Goal: Task Accomplishment & Management: Use online tool/utility

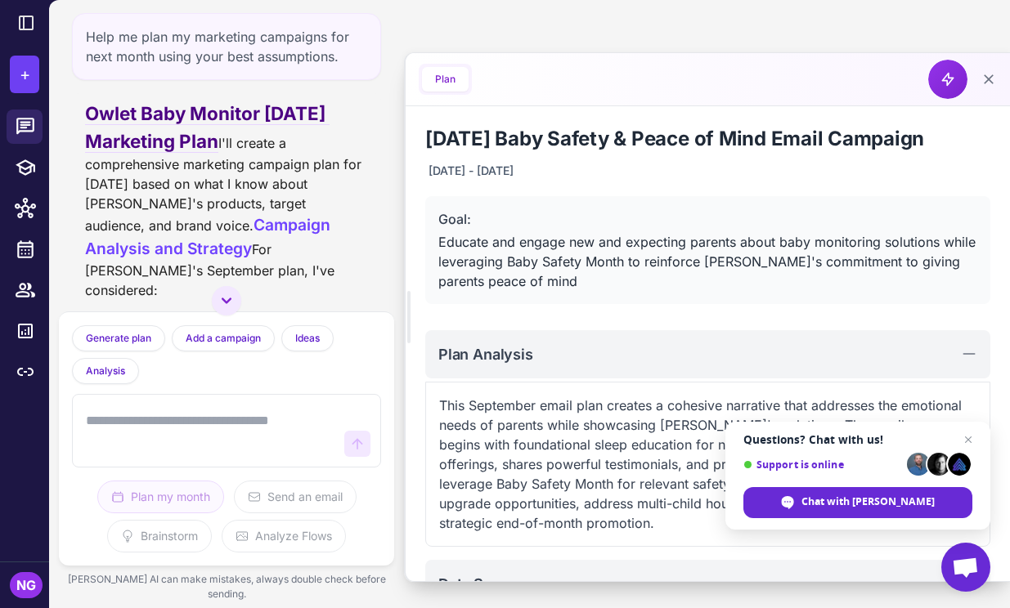
scroll to position [778, 0]
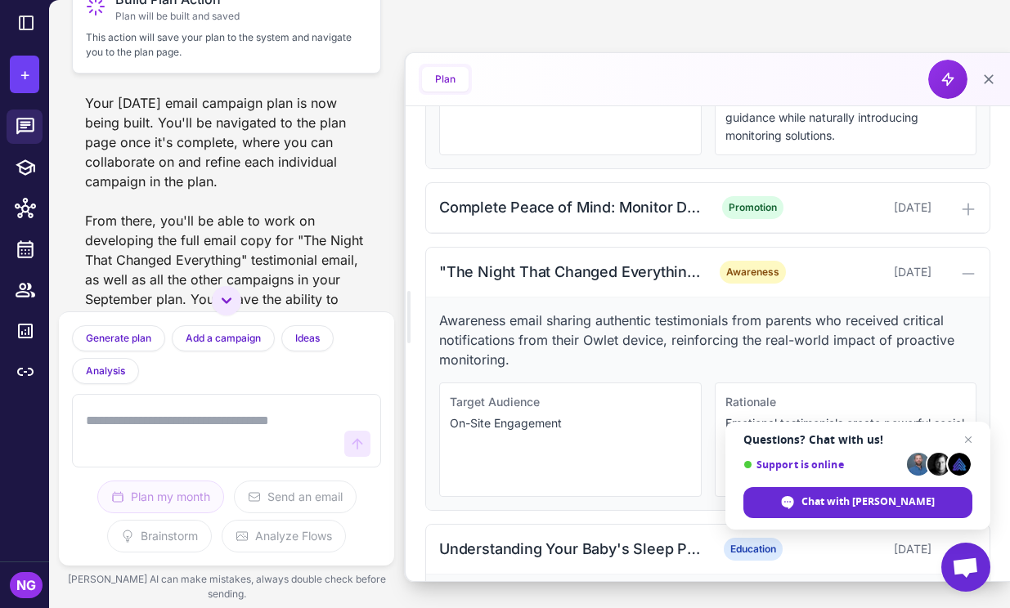
click at [133, 24] on span "Plan will be built and saved" at bounding box center [177, 16] width 124 height 15
click at [96, 16] on icon at bounding box center [96, 7] width 20 height 20
click at [450, 85] on button "Plan" at bounding box center [445, 79] width 47 height 25
click at [971, 437] on span "Open chat" at bounding box center [968, 440] width 20 height 20
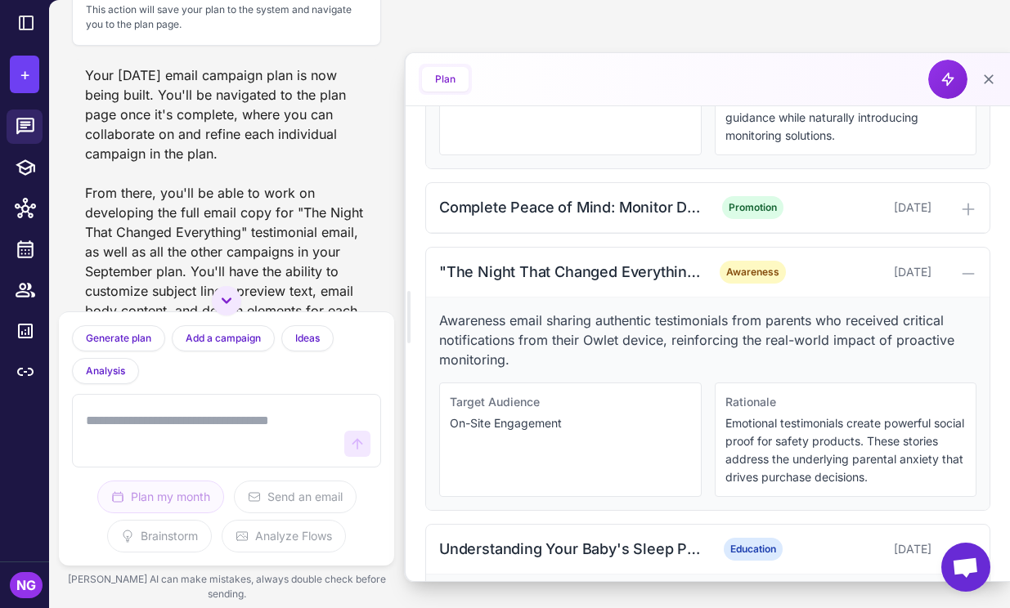
scroll to position [2745, 0]
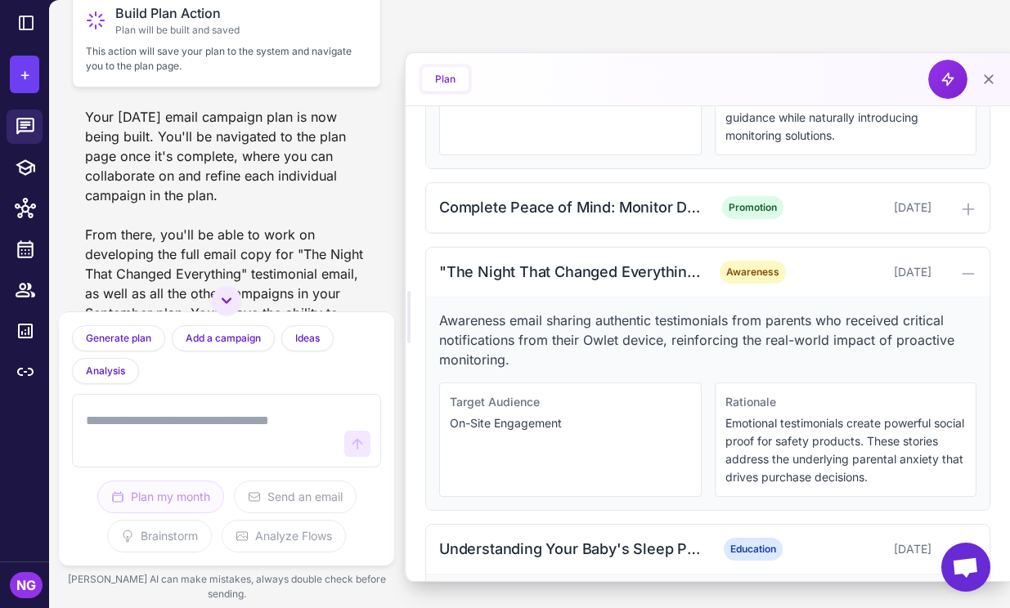
click at [195, 23] on span "Build Plan Action" at bounding box center [177, 13] width 124 height 20
click at [111, 38] on div "Build Plan Action Plan will be built and saved" at bounding box center [226, 20] width 281 height 34
click at [118, 38] on span "Plan will be built and saved" at bounding box center [177, 30] width 124 height 15
click at [439, 76] on button "Plan" at bounding box center [445, 79] width 47 height 25
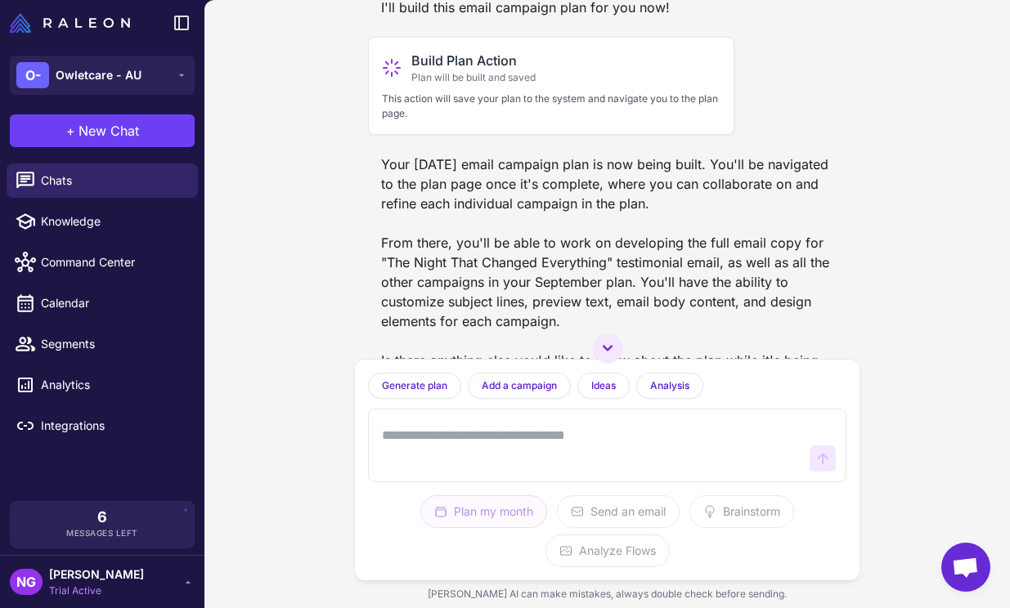
scroll to position [2070, 0]
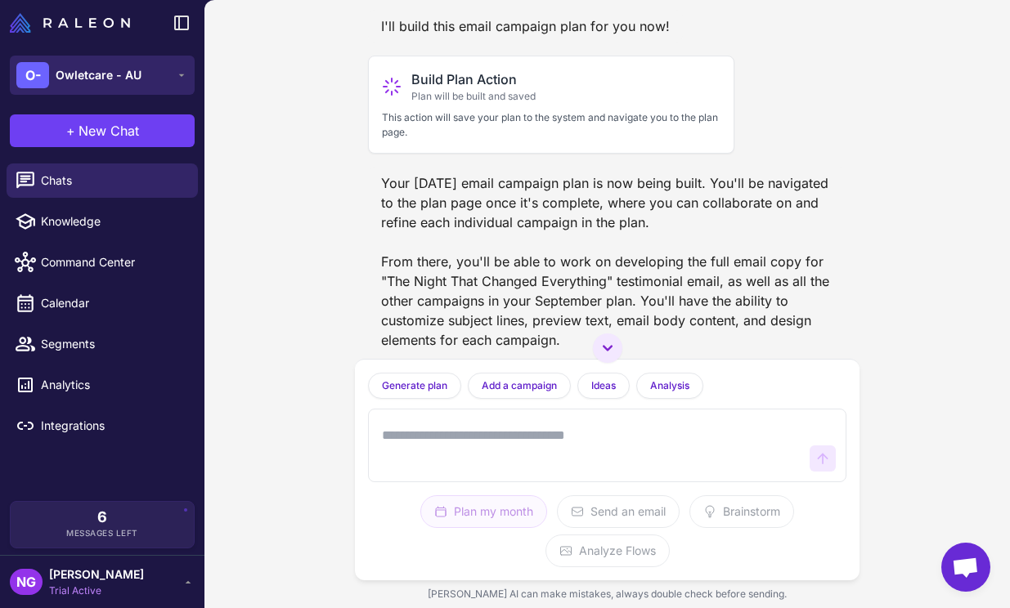
click at [114, 80] on span "Owletcare - AU" at bounding box center [99, 75] width 86 height 18
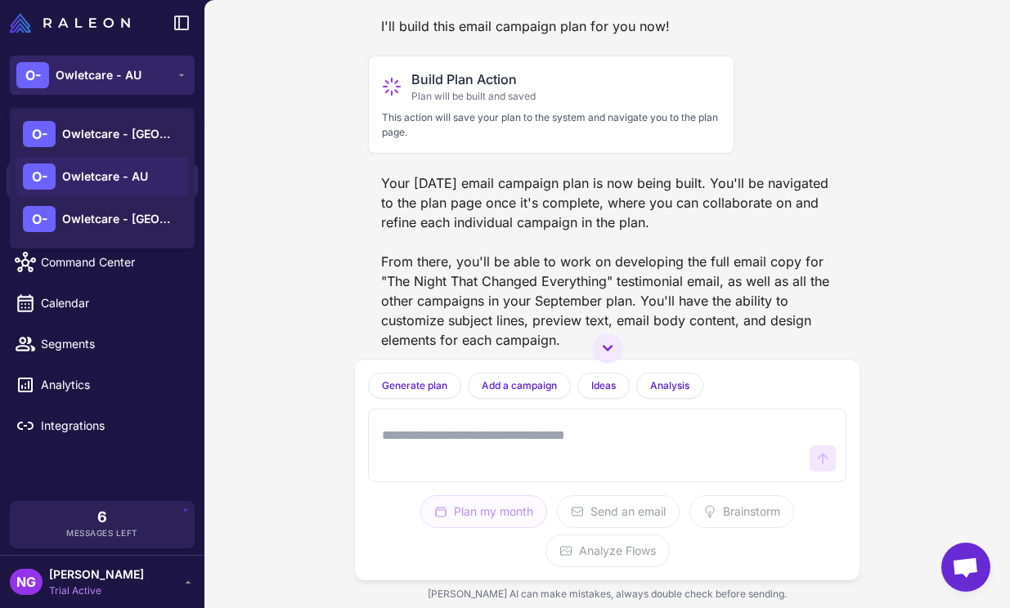
click at [114, 80] on span "Owletcare - AU" at bounding box center [99, 75] width 86 height 18
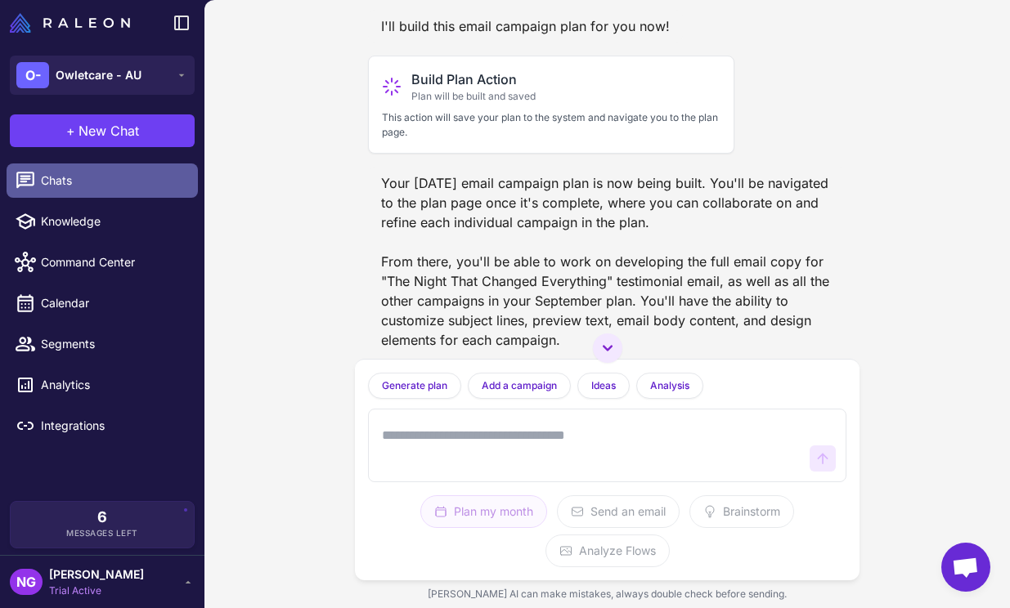
click at [87, 177] on span "Chats" at bounding box center [113, 181] width 144 height 18
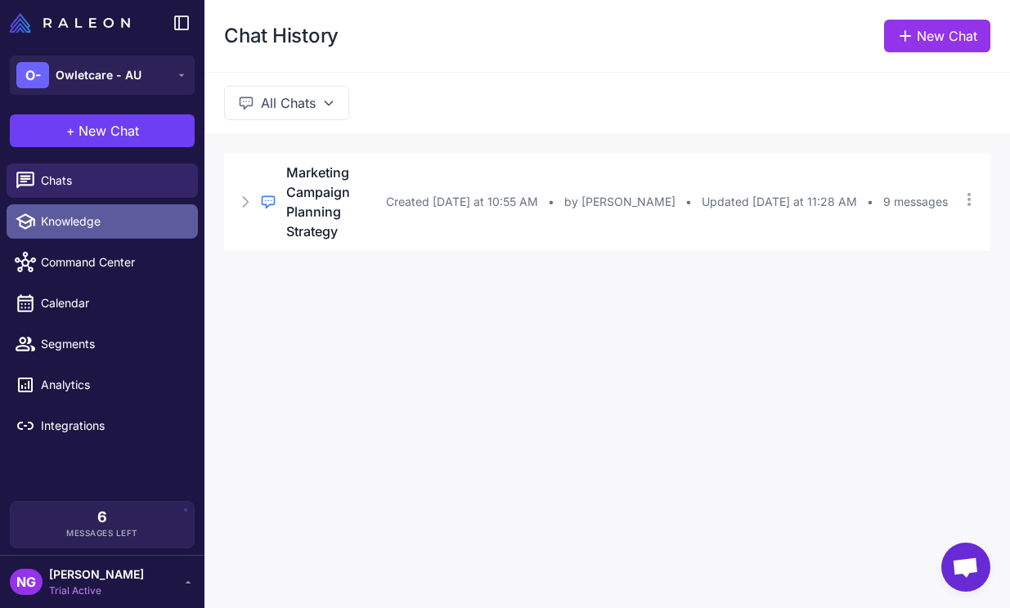
click at [81, 217] on span "Knowledge" at bounding box center [113, 222] width 144 height 18
select select
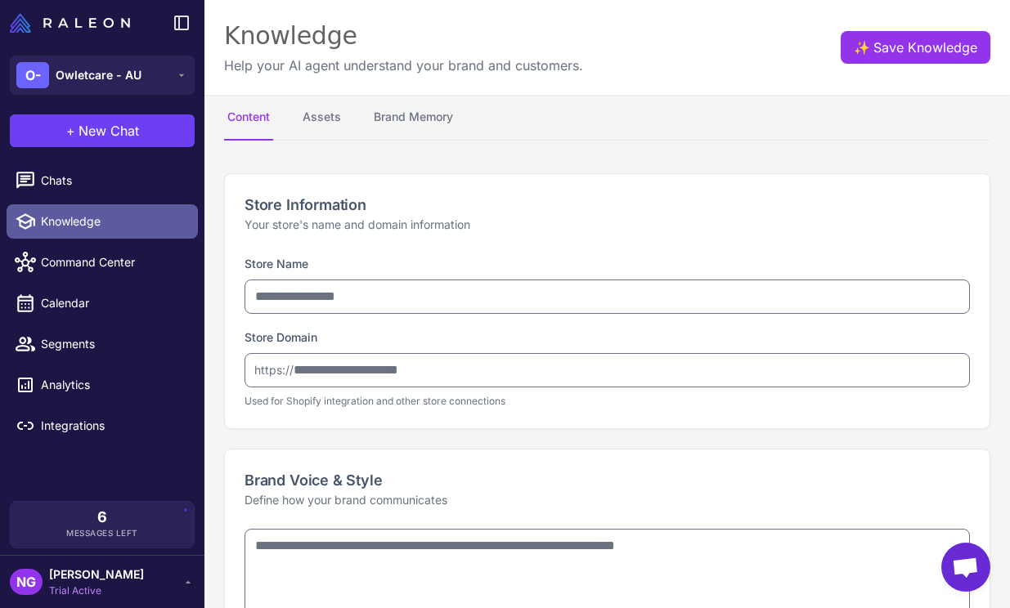
type input "**********"
type textarea "**********"
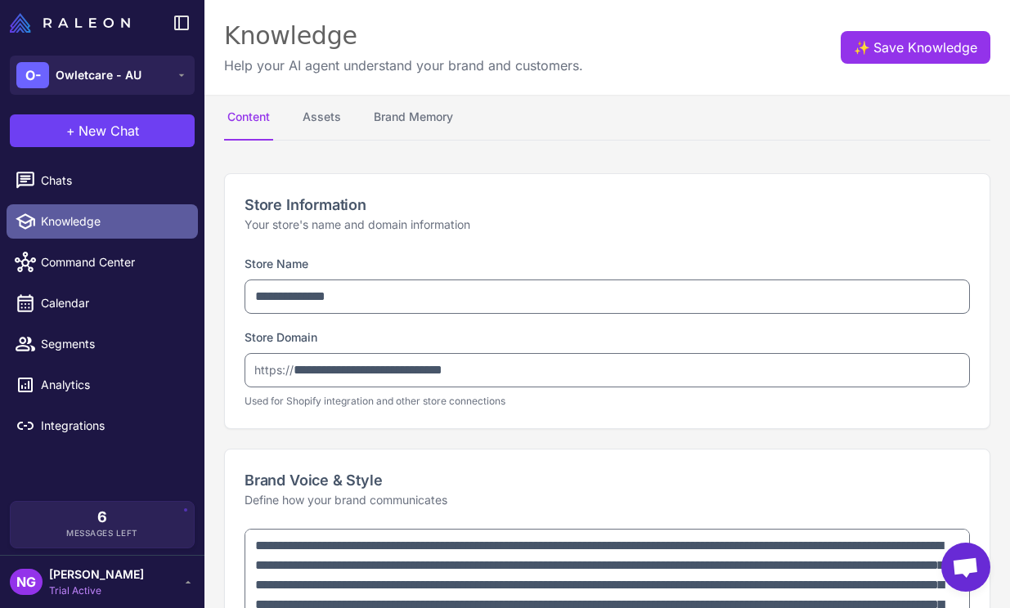
type textarea "**********"
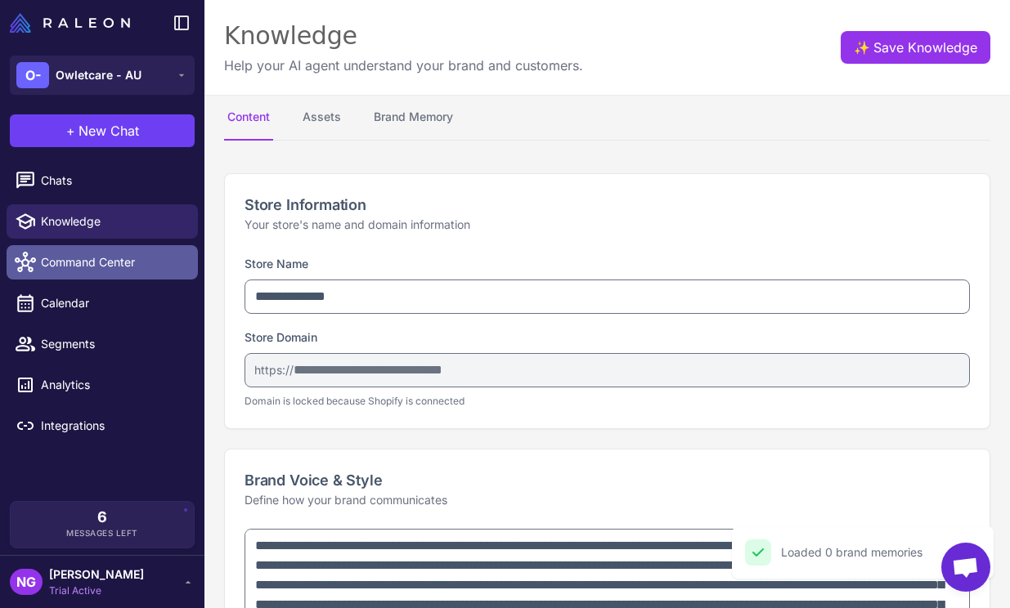
click at [78, 257] on span "Command Center" at bounding box center [113, 262] width 144 height 18
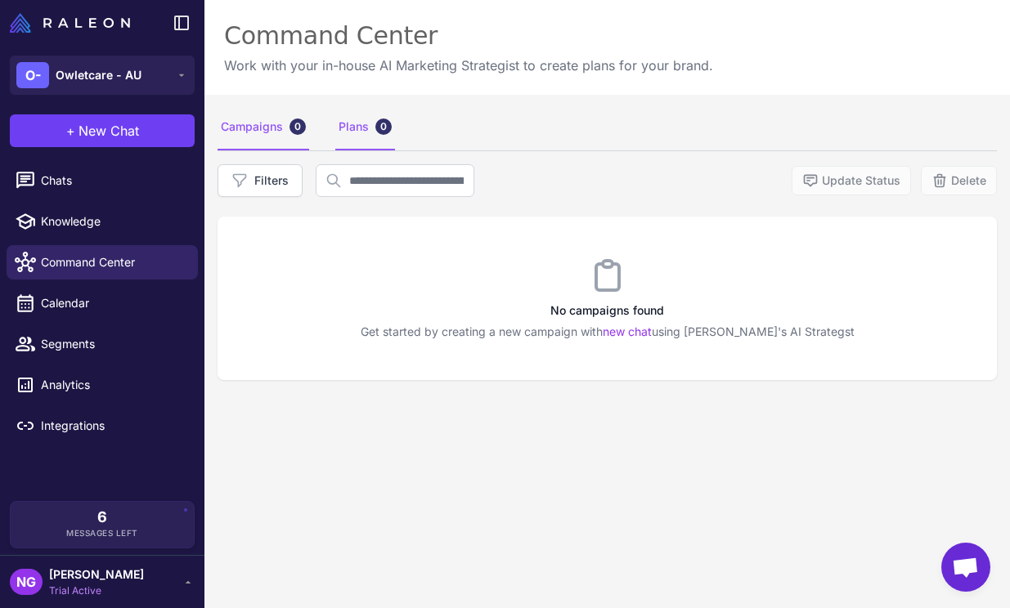
click at [357, 129] on div "Plans 0" at bounding box center [365, 128] width 60 height 46
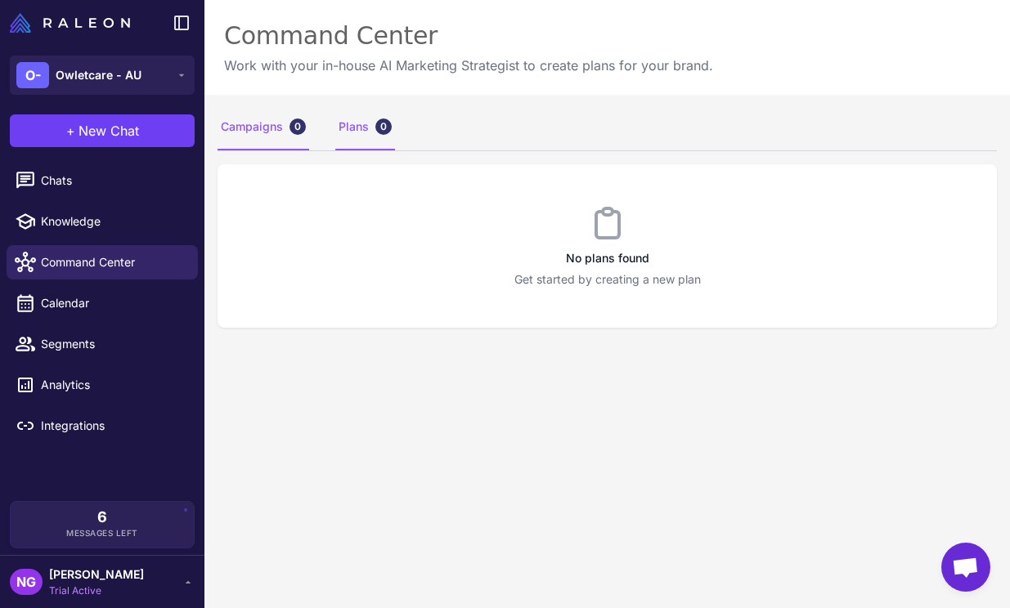
click at [277, 128] on div "Campaigns 0" at bounding box center [263, 128] width 92 height 46
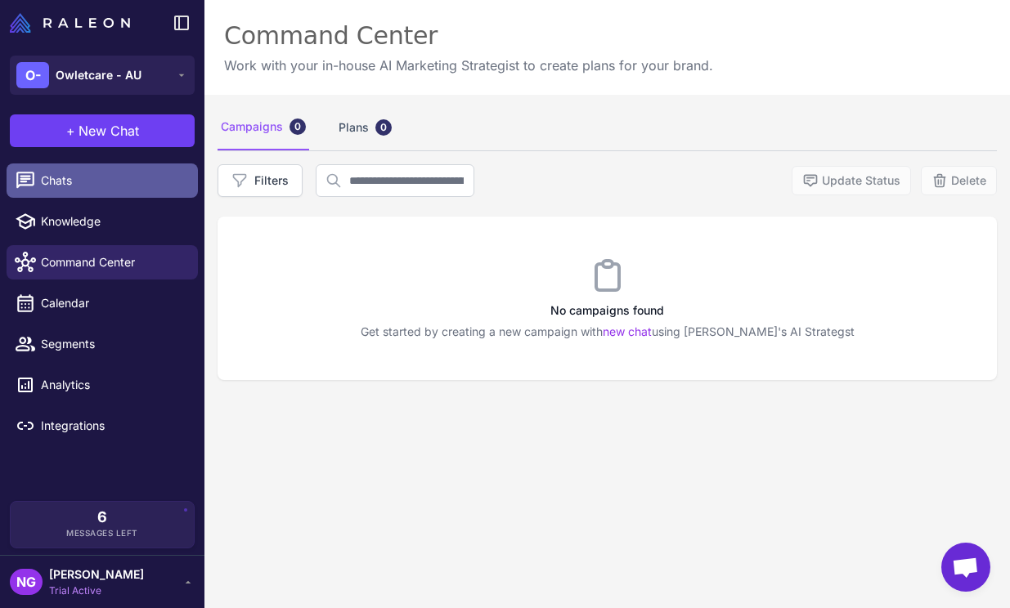
click at [82, 186] on span "Chats" at bounding box center [113, 181] width 144 height 18
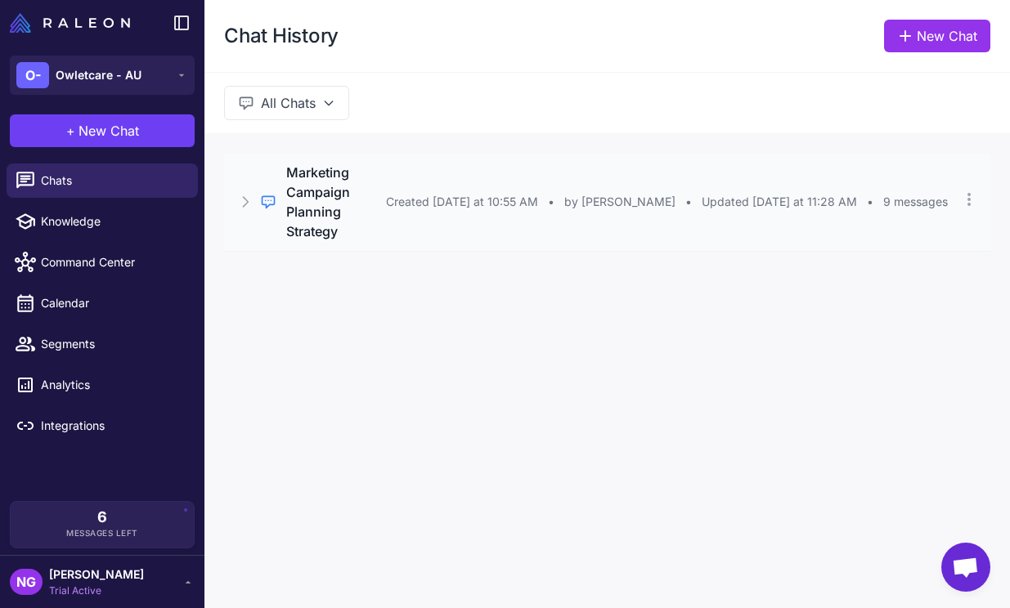
click at [316, 182] on h3 "Marketing Campaign Planning Strategy" at bounding box center [336, 202] width 100 height 78
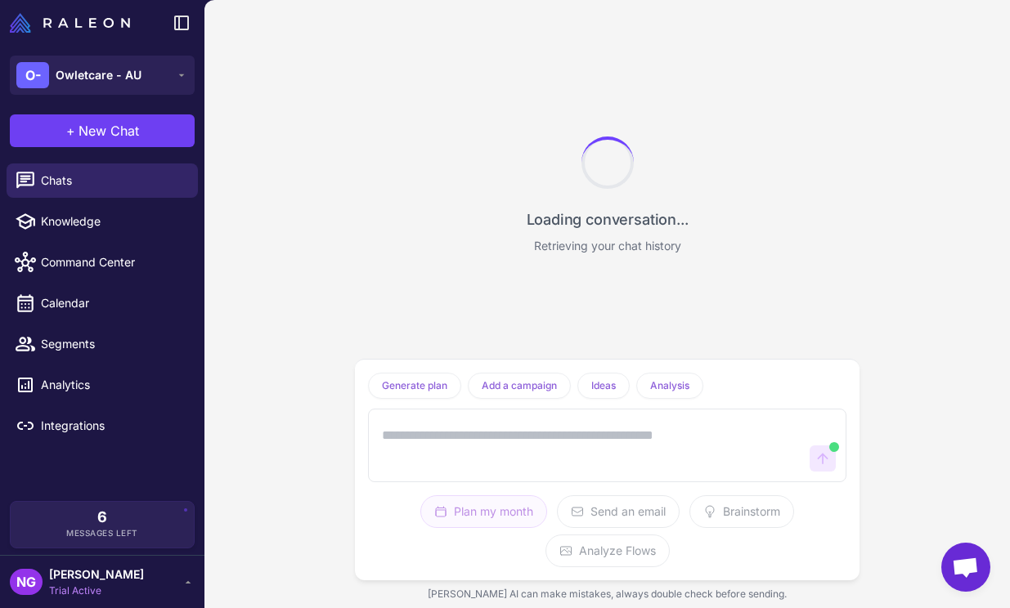
scroll to position [2319, 0]
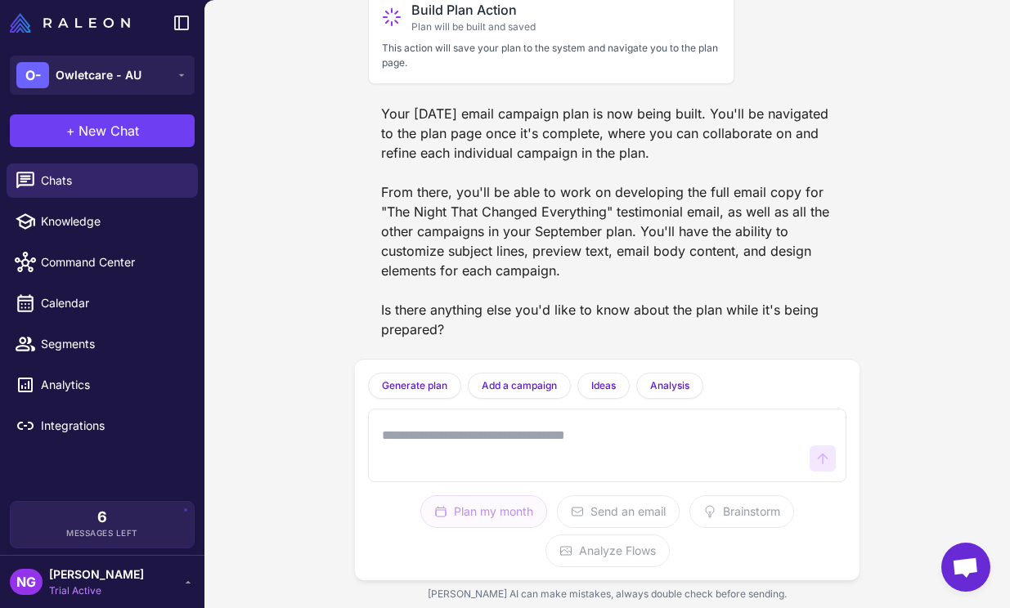
click at [430, 428] on textarea at bounding box center [591, 445] width 425 height 52
type textarea "**********"
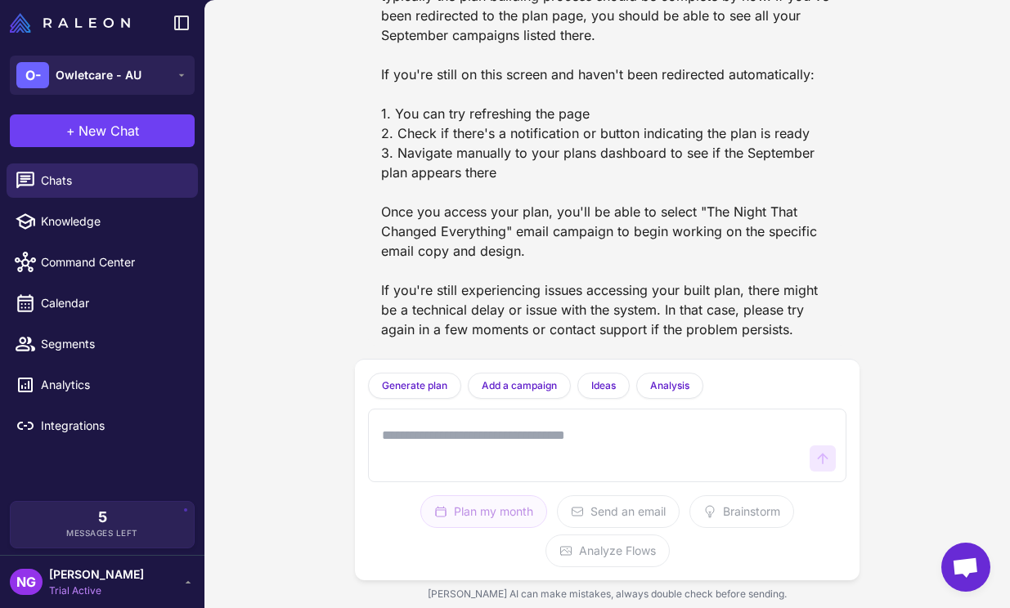
scroll to position [2779, 0]
click at [120, 228] on span "Knowledge" at bounding box center [113, 222] width 144 height 18
select select
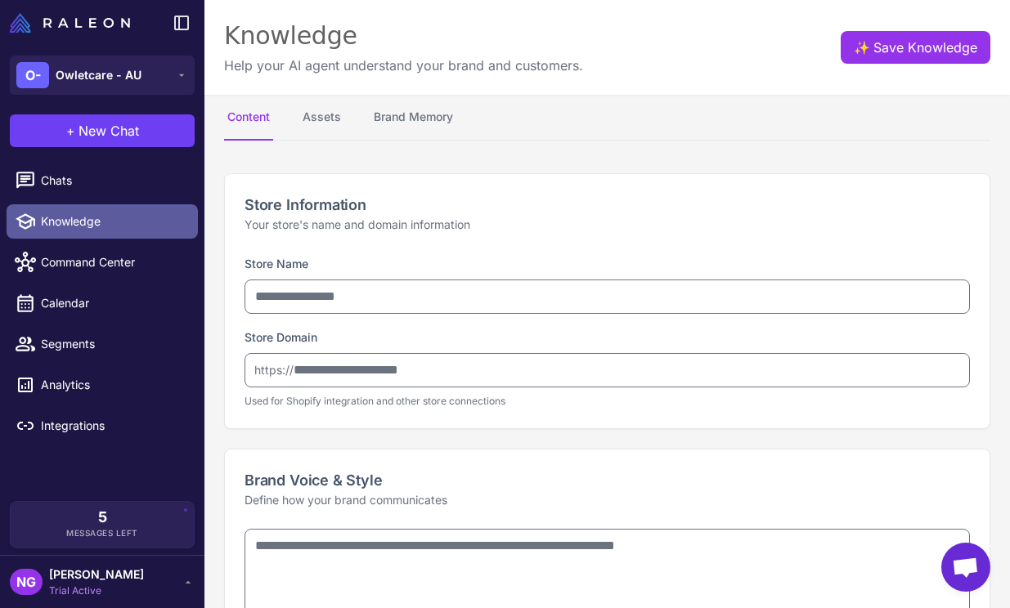
type input "**********"
type textarea "**********"
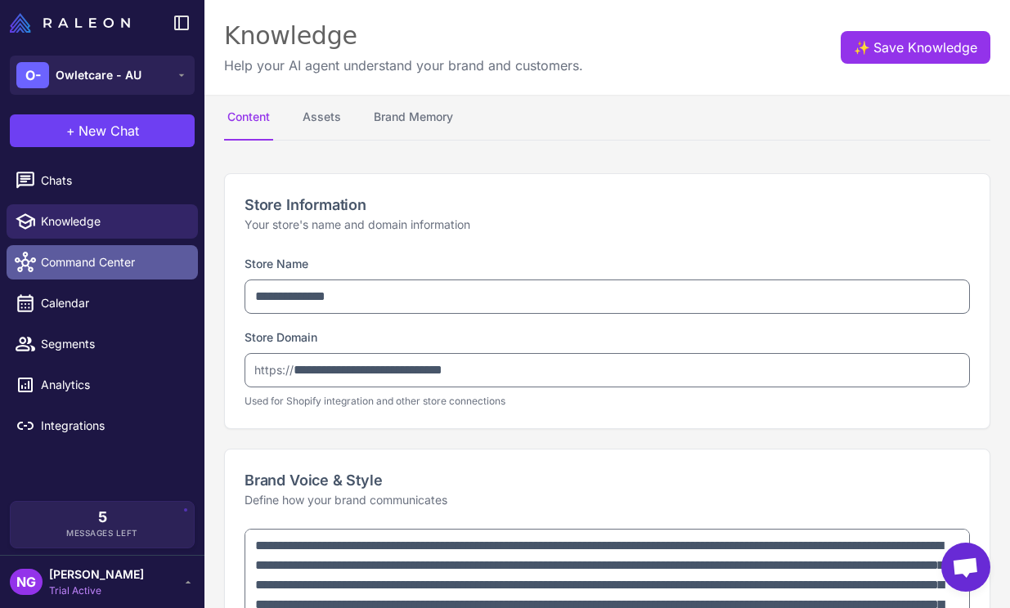
click at [120, 266] on span "Command Center" at bounding box center [113, 262] width 144 height 18
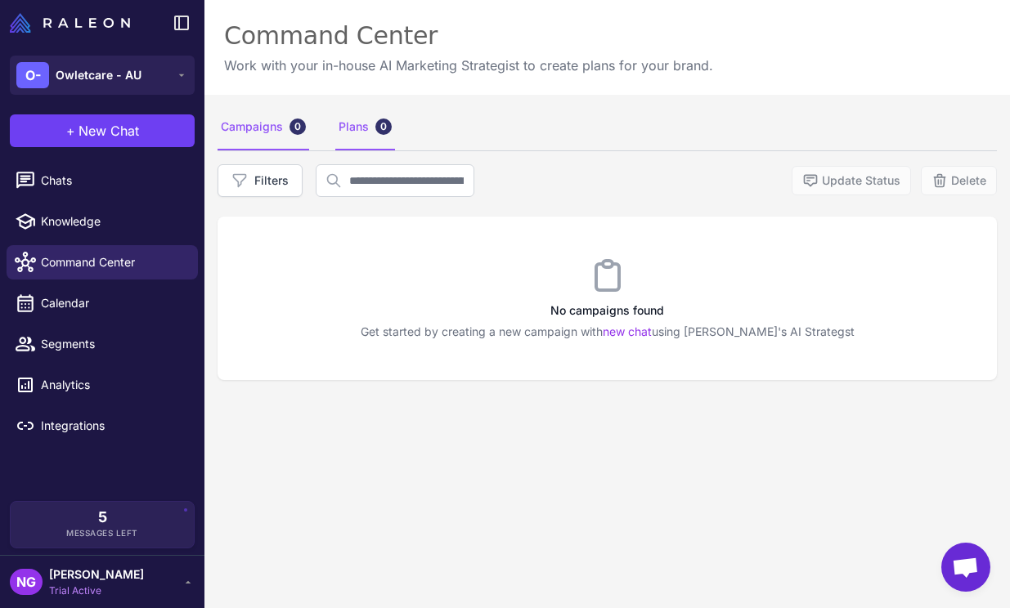
click at [352, 131] on div "Plans 0" at bounding box center [365, 128] width 60 height 46
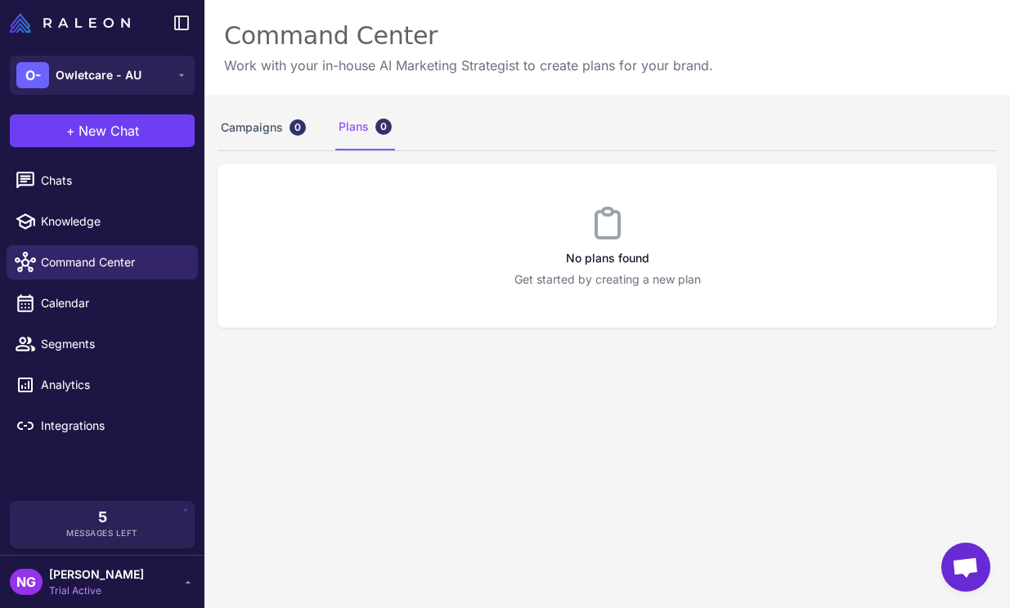
click at [571, 269] on div "No plans found Get started by creating a new plan" at bounding box center [606, 246] width 779 height 164
click at [132, 299] on span "Calendar" at bounding box center [113, 303] width 144 height 18
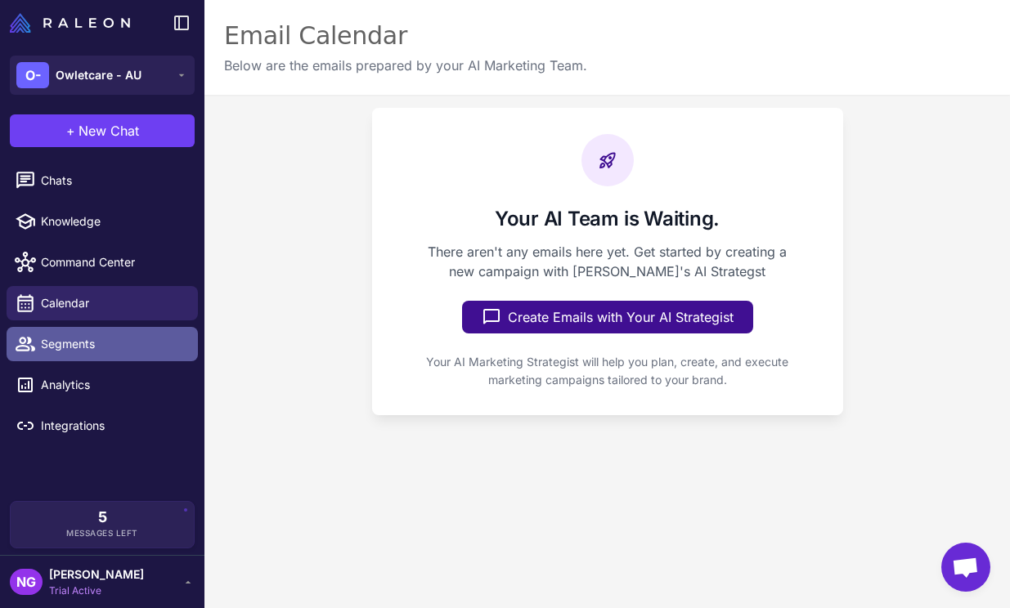
click at [109, 343] on span "Segments" at bounding box center [113, 344] width 144 height 18
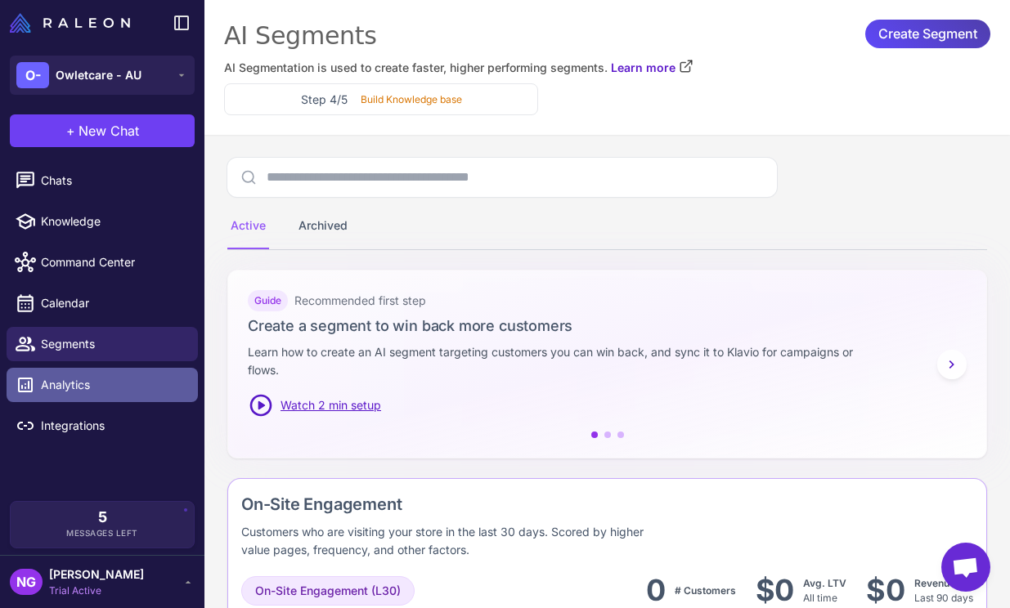
click at [96, 382] on span "Analytics" at bounding box center [113, 385] width 144 height 18
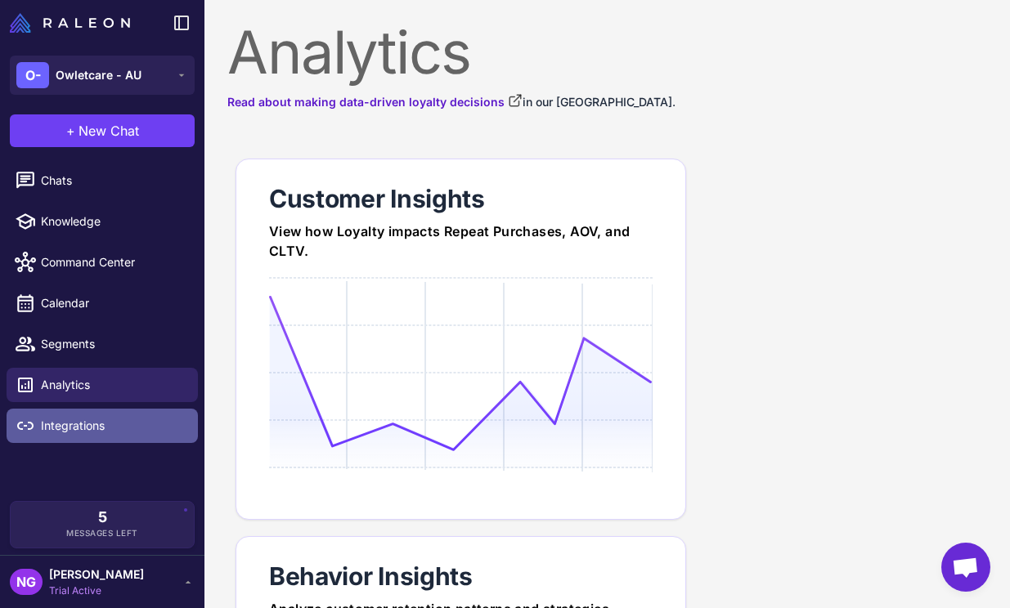
click at [83, 419] on span "Integrations" at bounding box center [113, 426] width 144 height 18
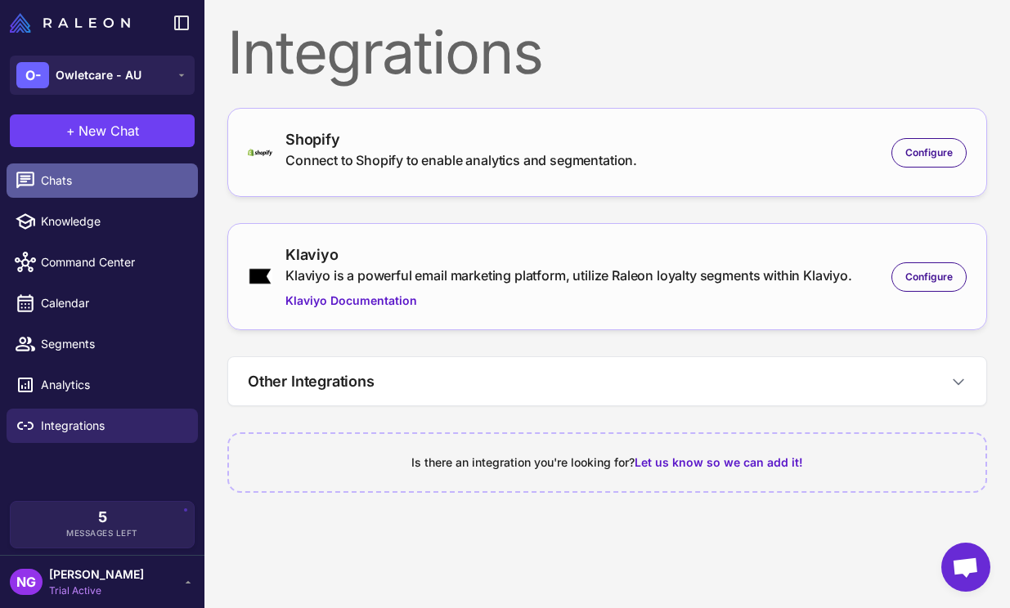
click at [85, 191] on link "Chats" at bounding box center [102, 181] width 191 height 34
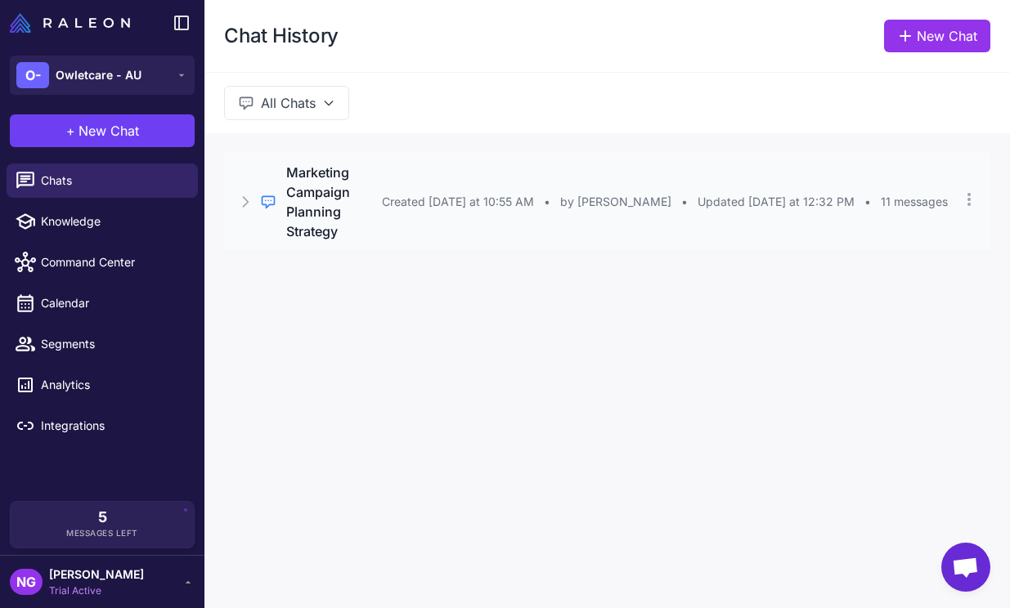
click at [298, 239] on h3 "Marketing Campaign Planning Strategy" at bounding box center [334, 202] width 96 height 78
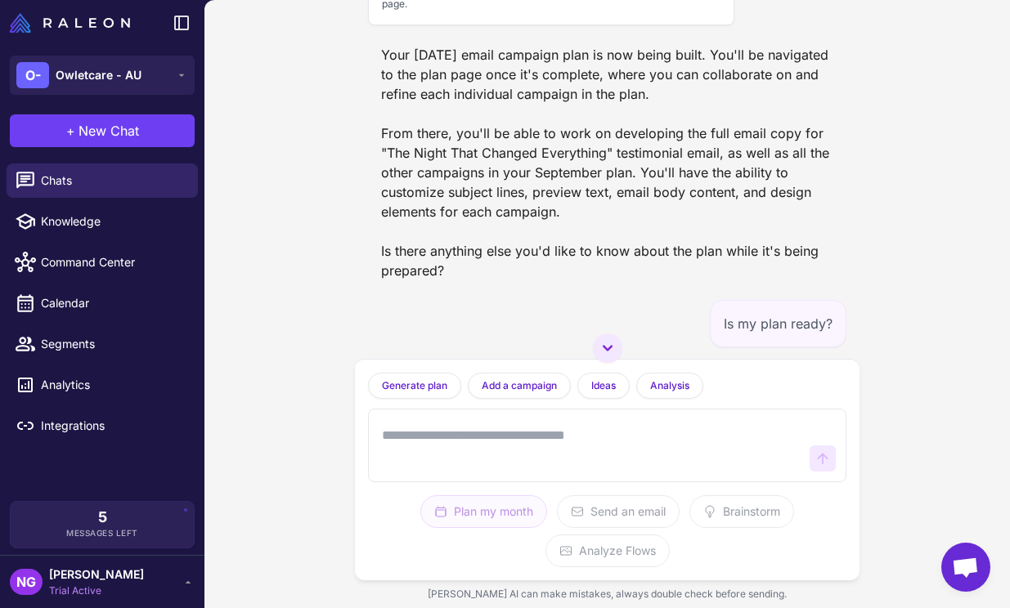
scroll to position [2195, 0]
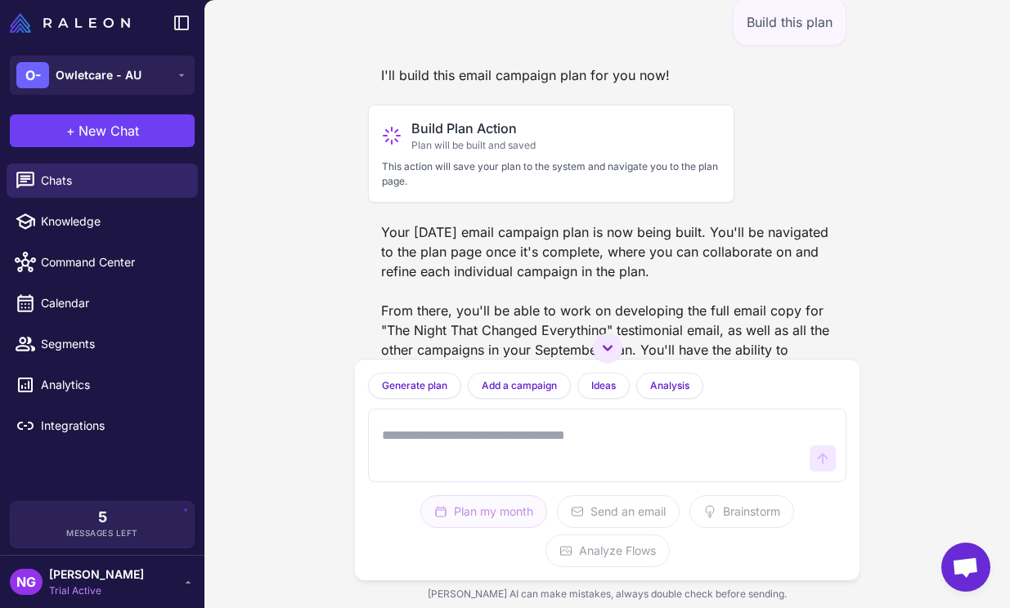
scroll to position [2015, 0]
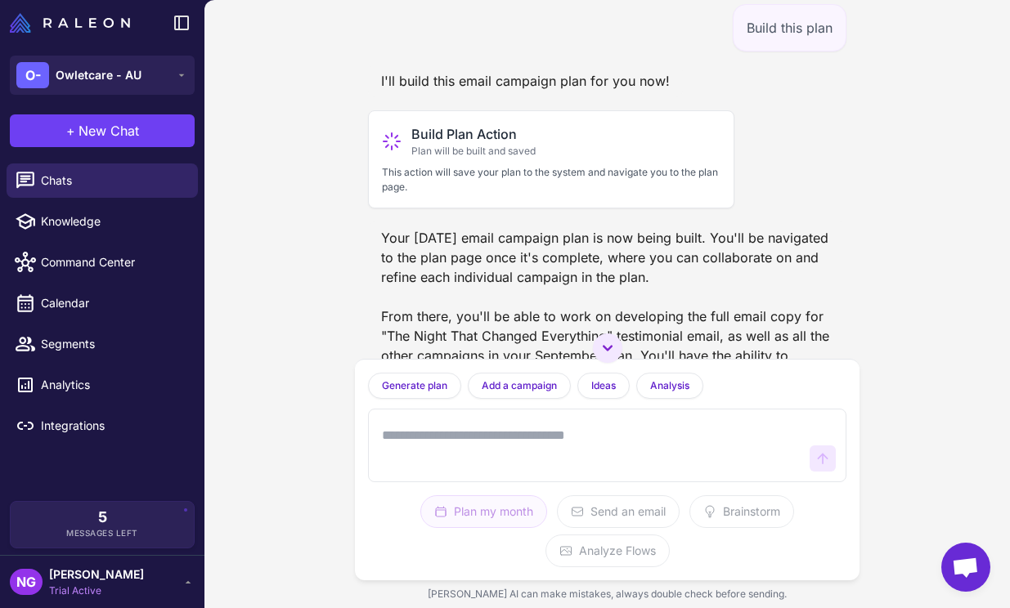
click at [861, 265] on div "Marketing Campaign Planning Strategy Today Help me plan my marketing campaigns …" at bounding box center [606, 304] width 805 height 608
click at [604, 348] on icon at bounding box center [608, 348] width 20 height 20
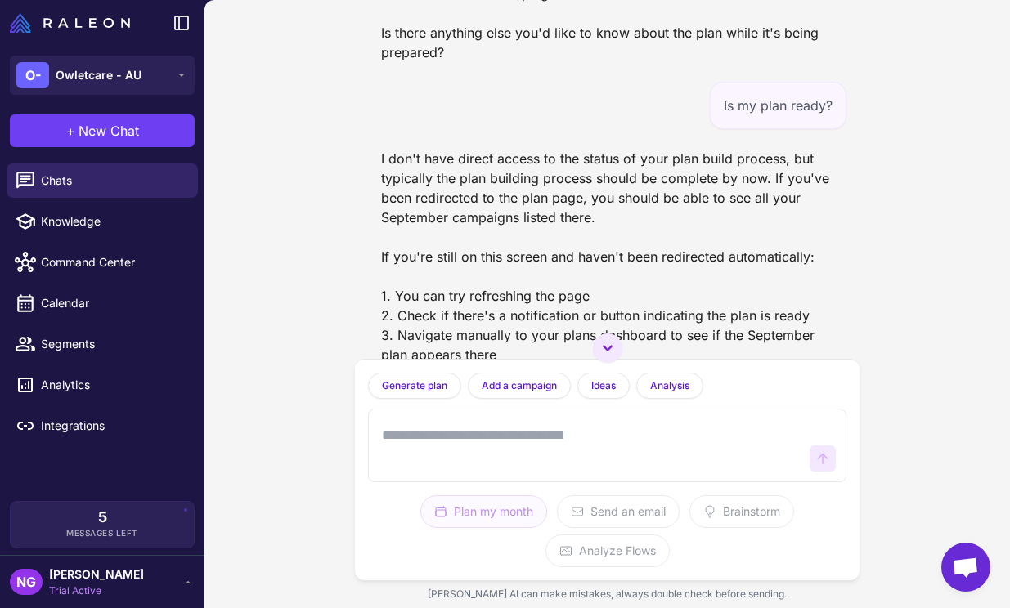
scroll to position [2413, 0]
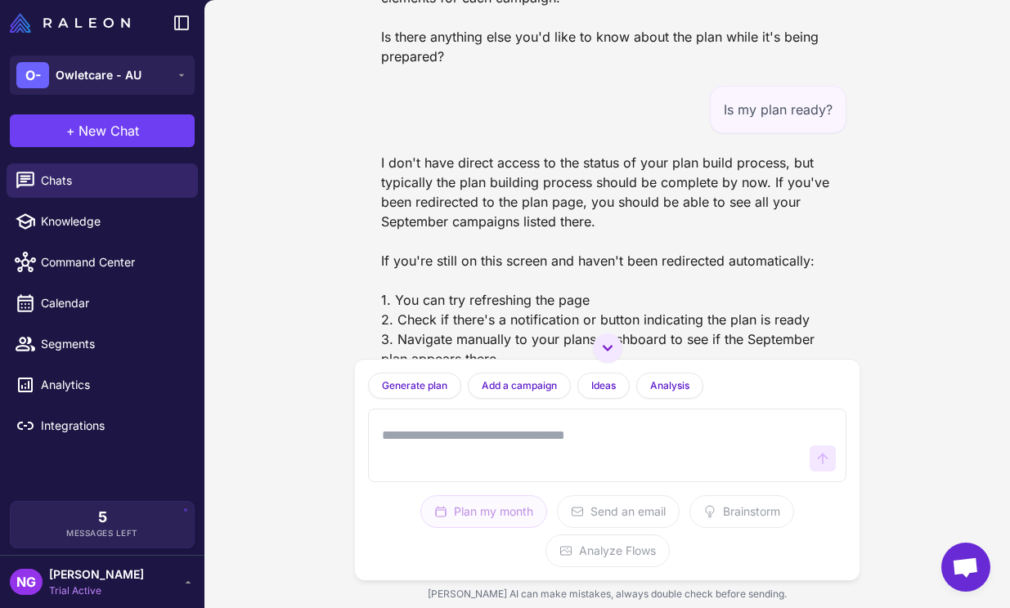
click at [957, 549] on span "Open chat" at bounding box center [965, 567] width 49 height 49
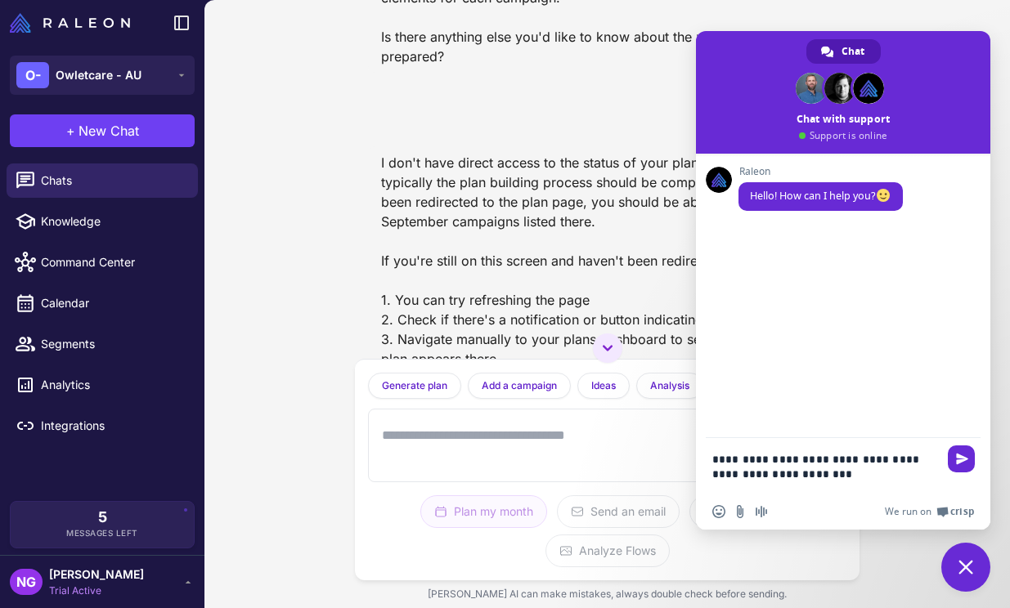
type textarea "**********"
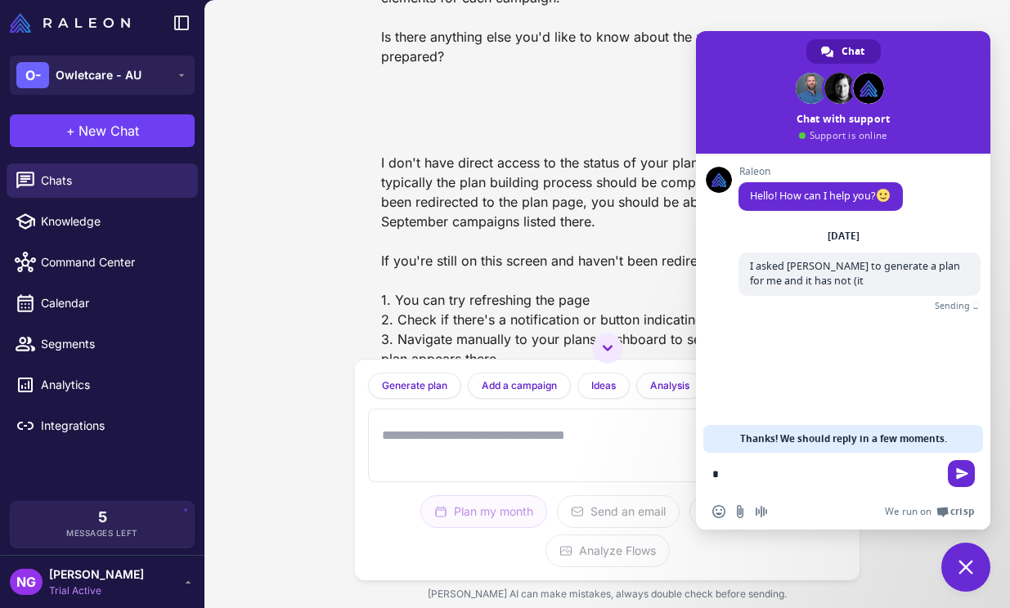
type textarea "*"
type textarea "**********"
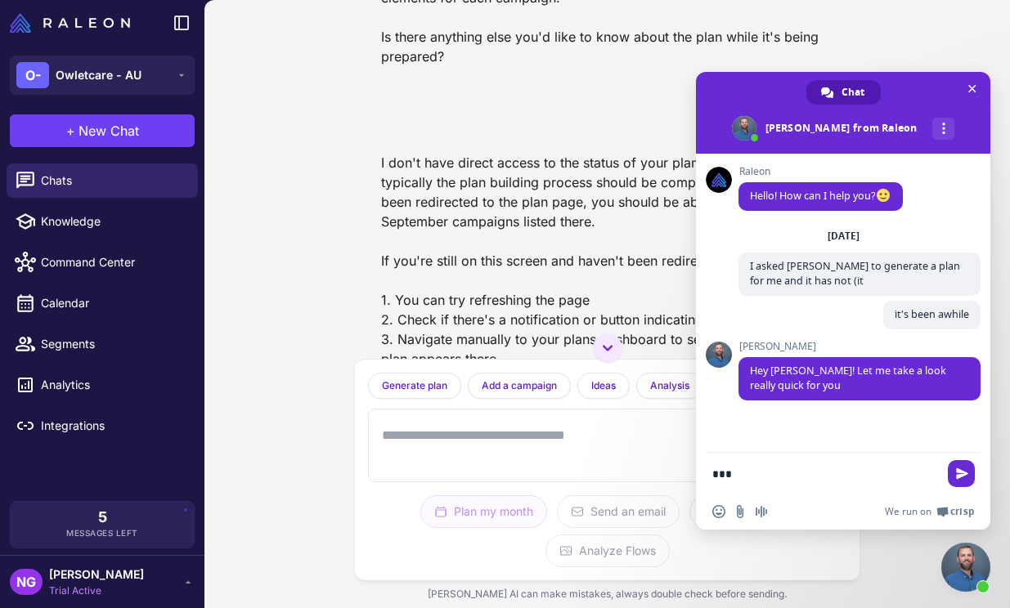
type textarea "****"
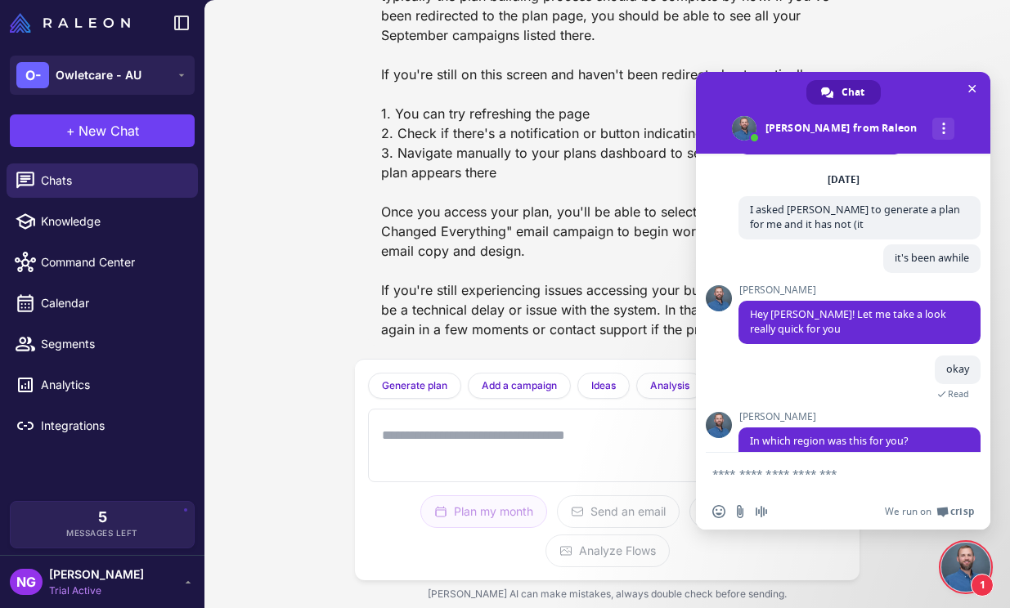
scroll to position [81, 0]
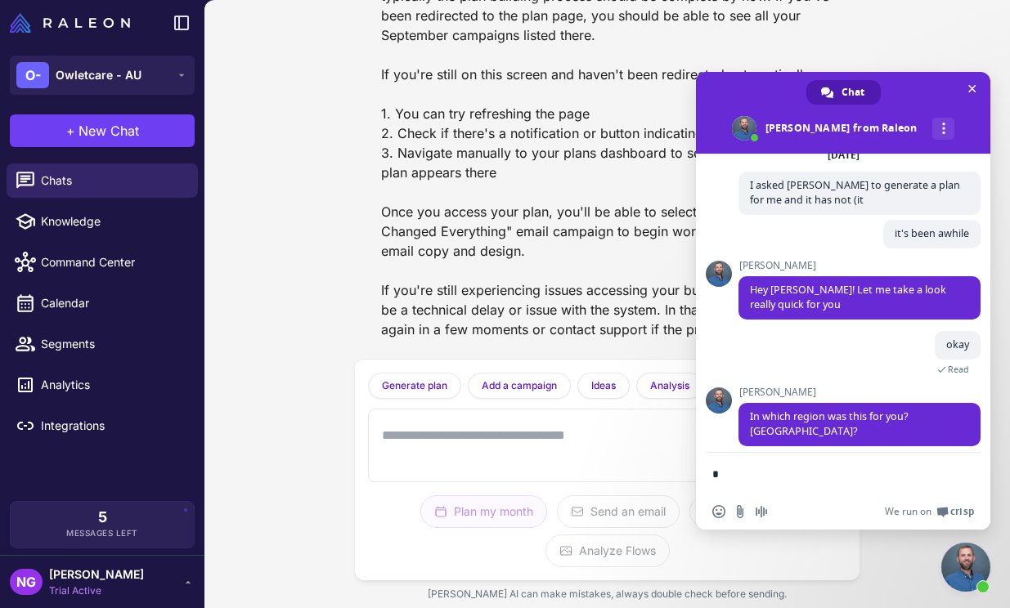
type textarea "**"
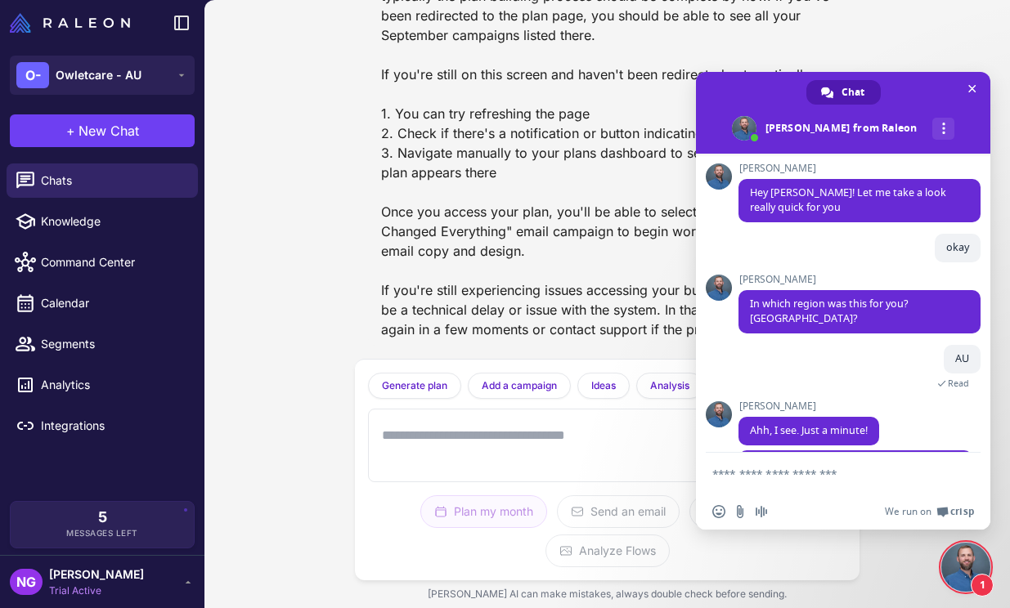
scroll to position [262, 0]
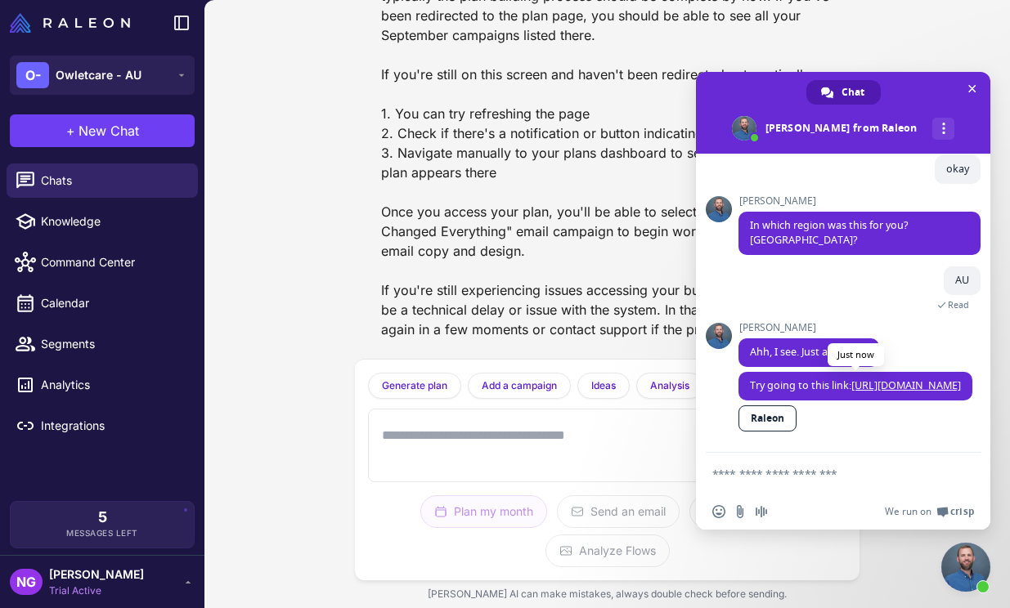
click at [851, 384] on link "[URL][DOMAIN_NAME]" at bounding box center [906, 386] width 110 height 14
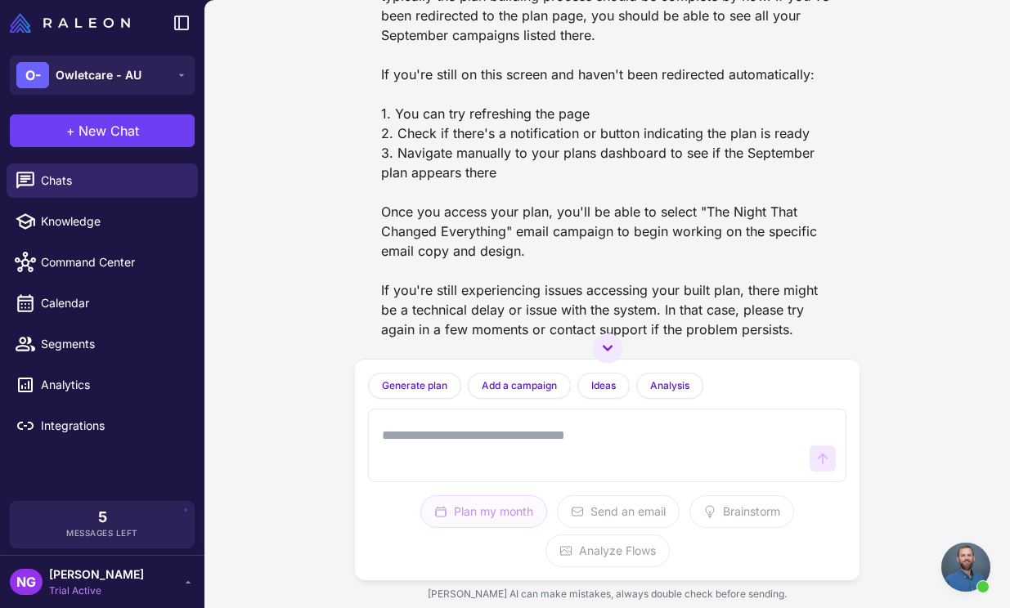
scroll to position [2779, 0]
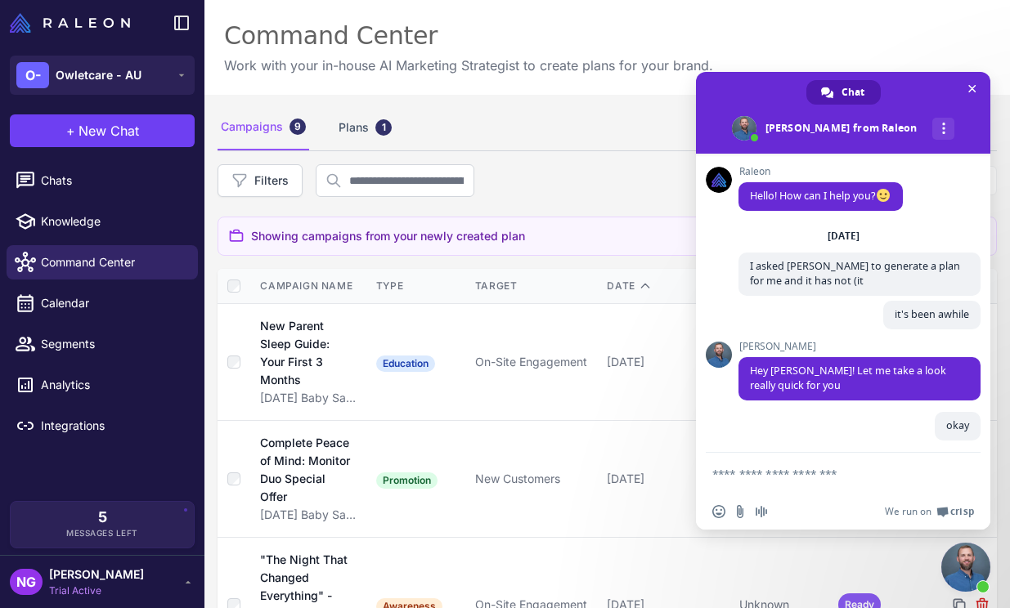
scroll to position [262, 0]
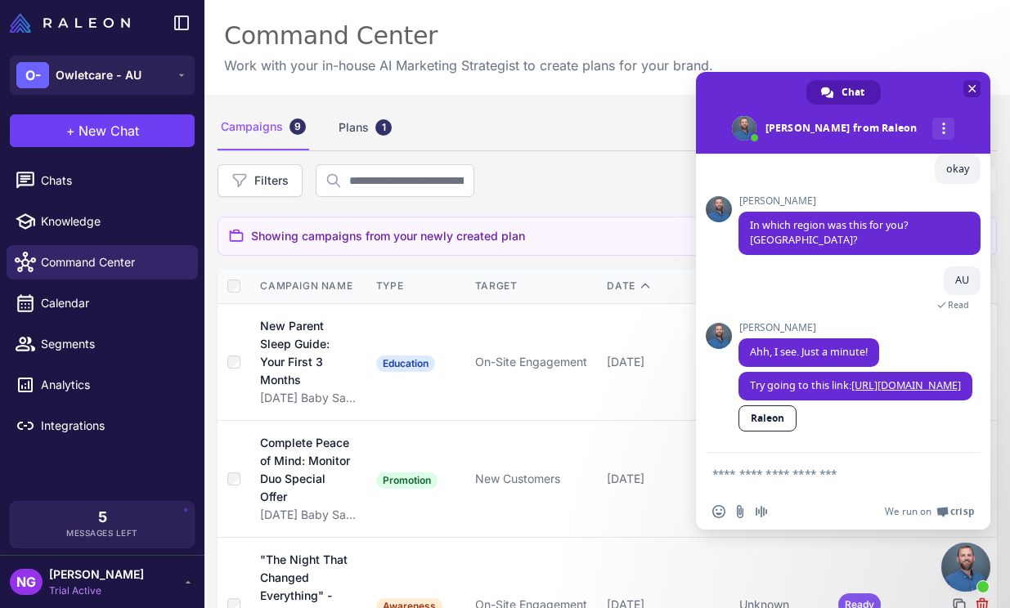
click at [970, 85] on span "Close chat" at bounding box center [972, 88] width 8 height 11
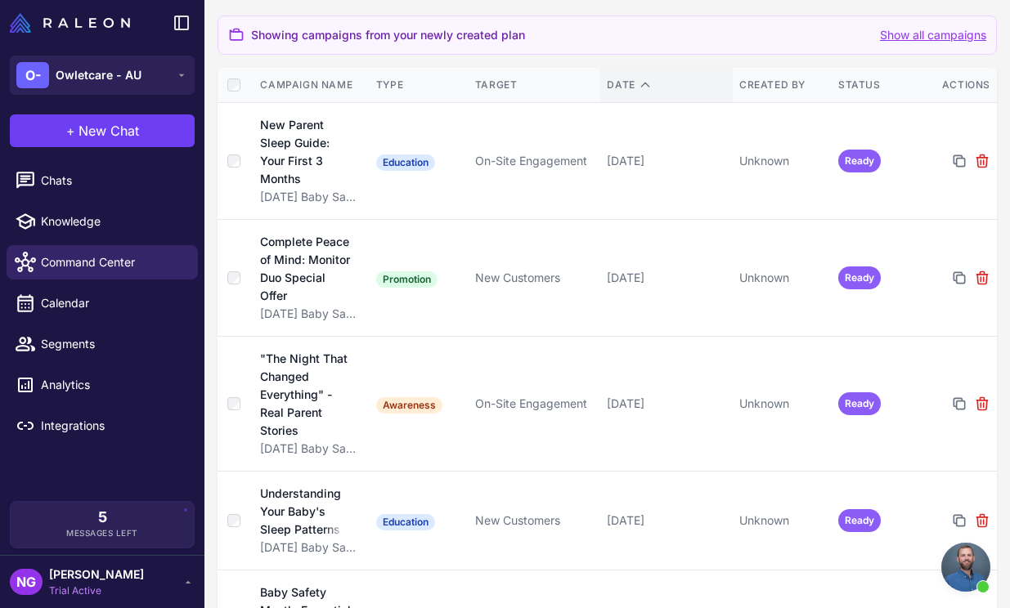
scroll to position [204, 0]
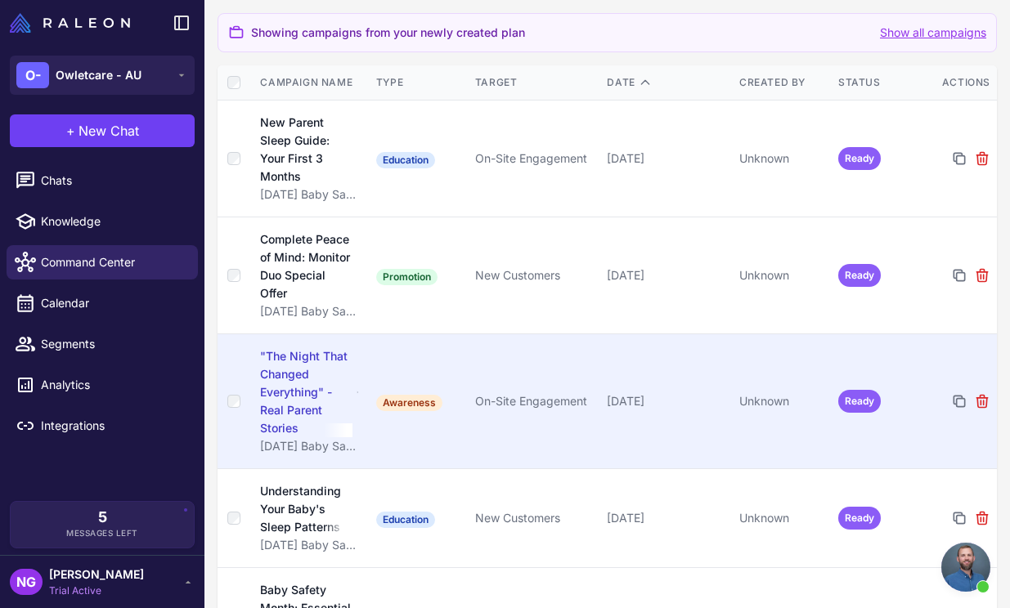
click at [849, 408] on span "Ready" at bounding box center [859, 401] width 43 height 23
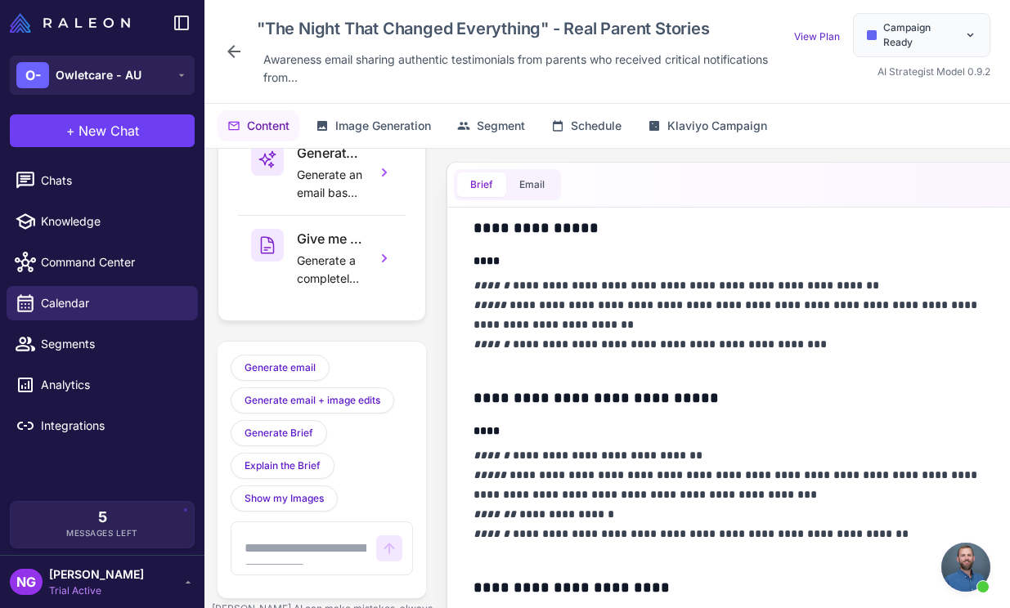
scroll to position [447, 0]
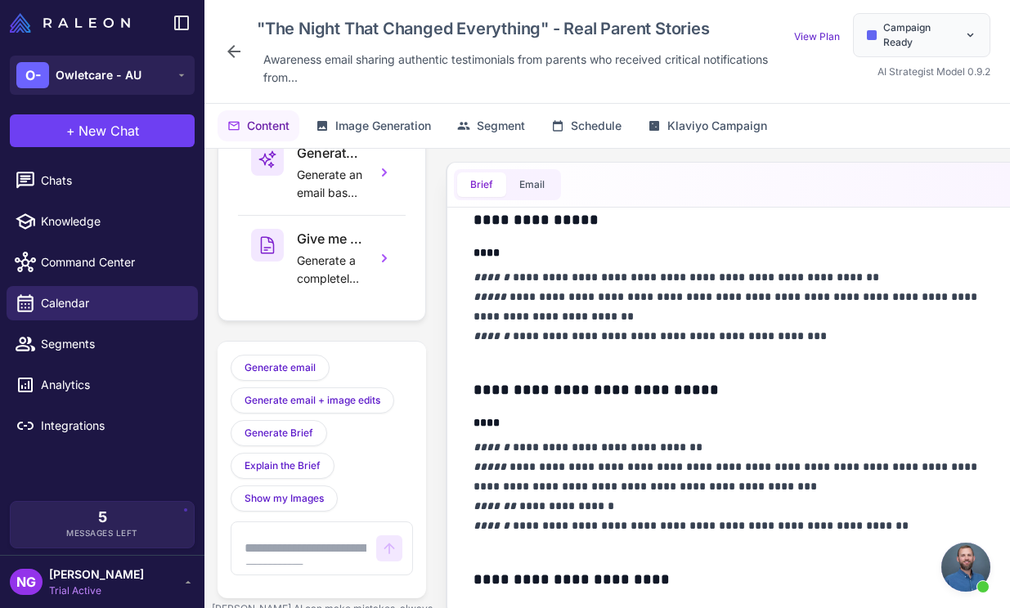
click at [965, 569] on span "Open chat" at bounding box center [965, 567] width 49 height 49
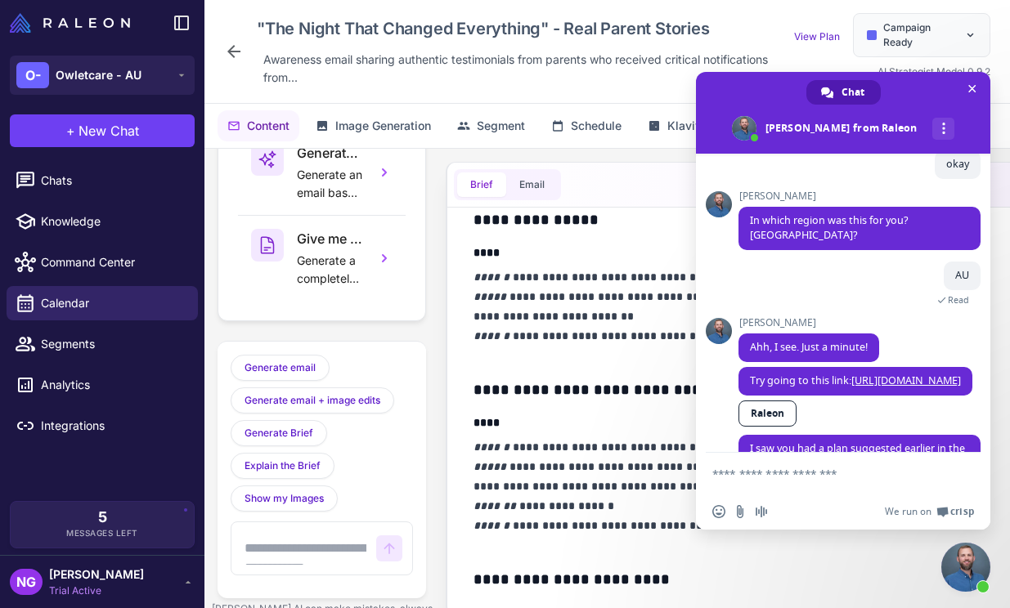
scroll to position [386, 0]
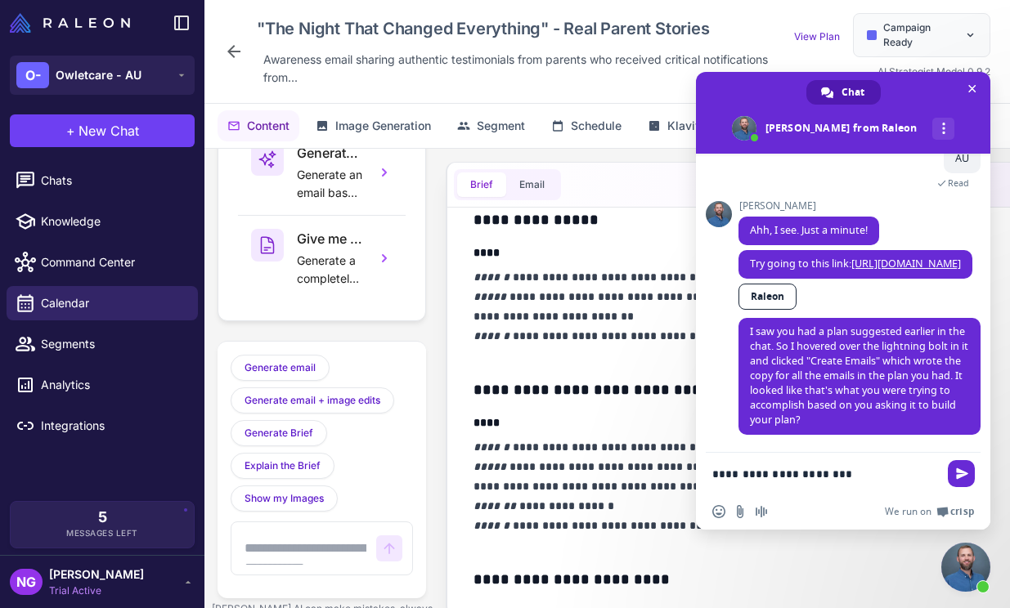
type textarea "**********"
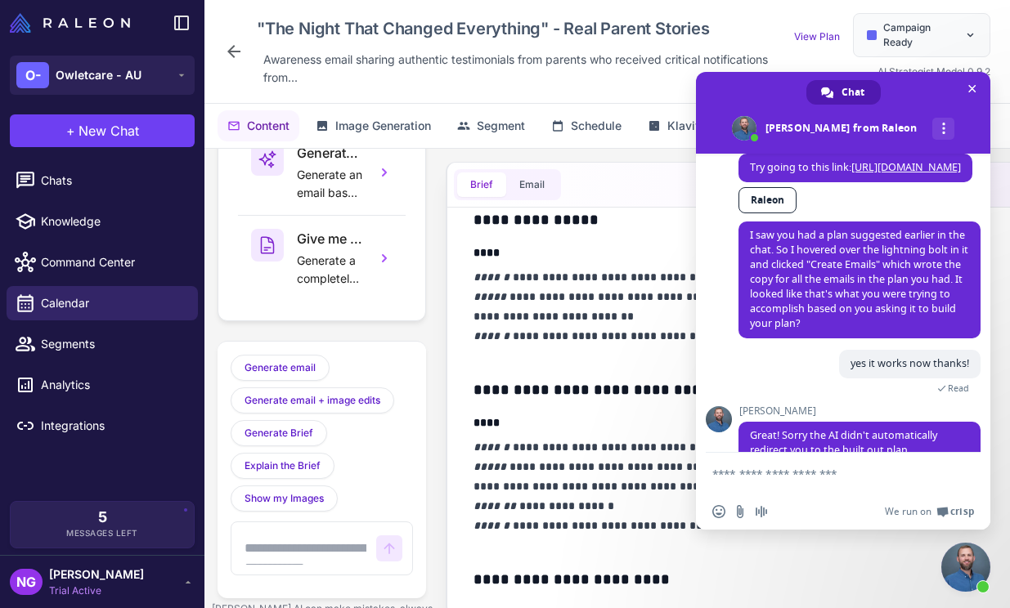
scroll to position [499, 0]
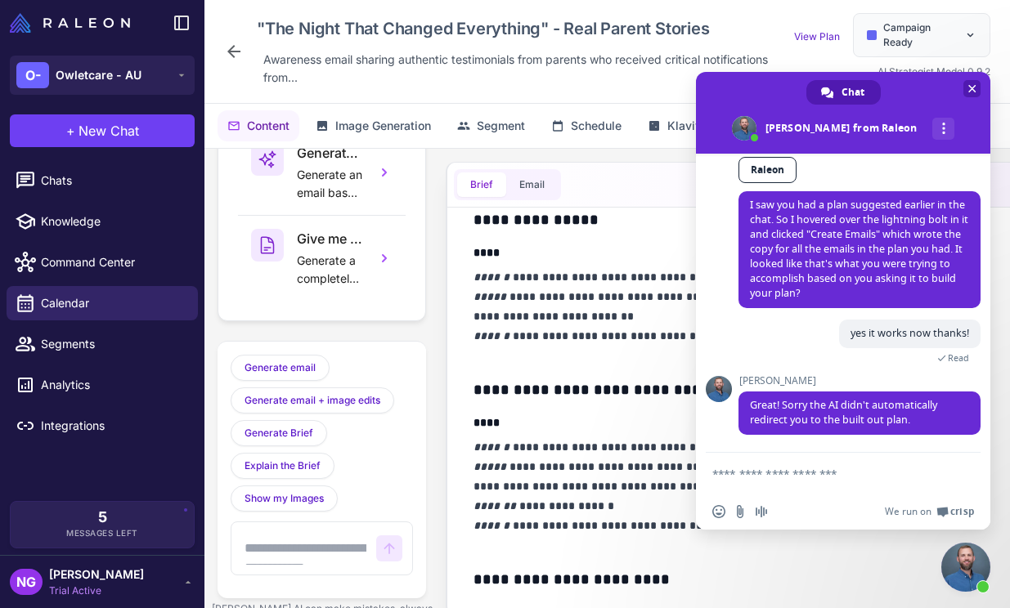
click at [968, 83] on span "Close chat" at bounding box center [972, 88] width 8 height 11
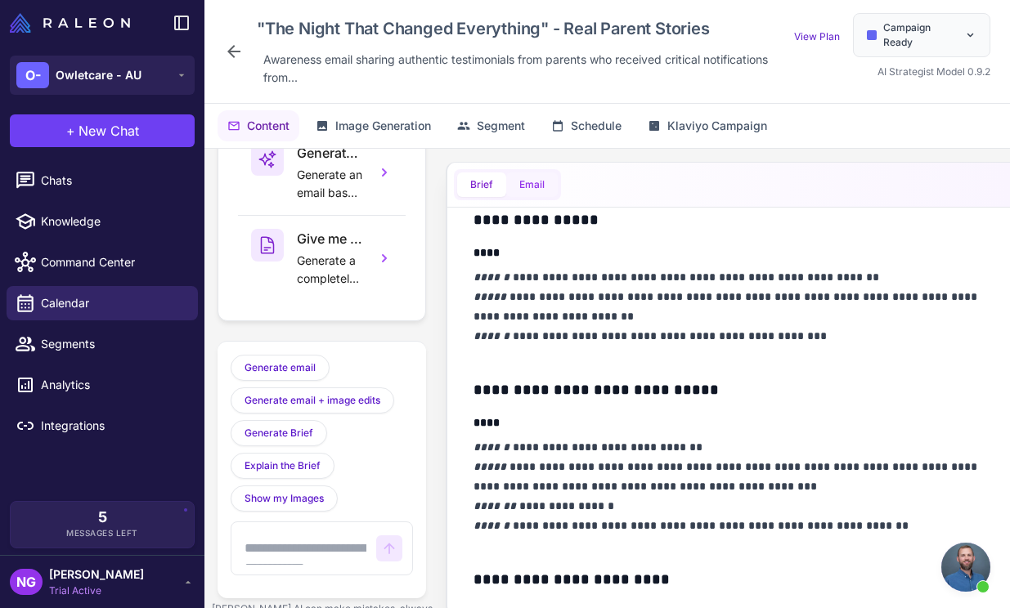
click at [527, 193] on button "Email" at bounding box center [532, 185] width 52 height 25
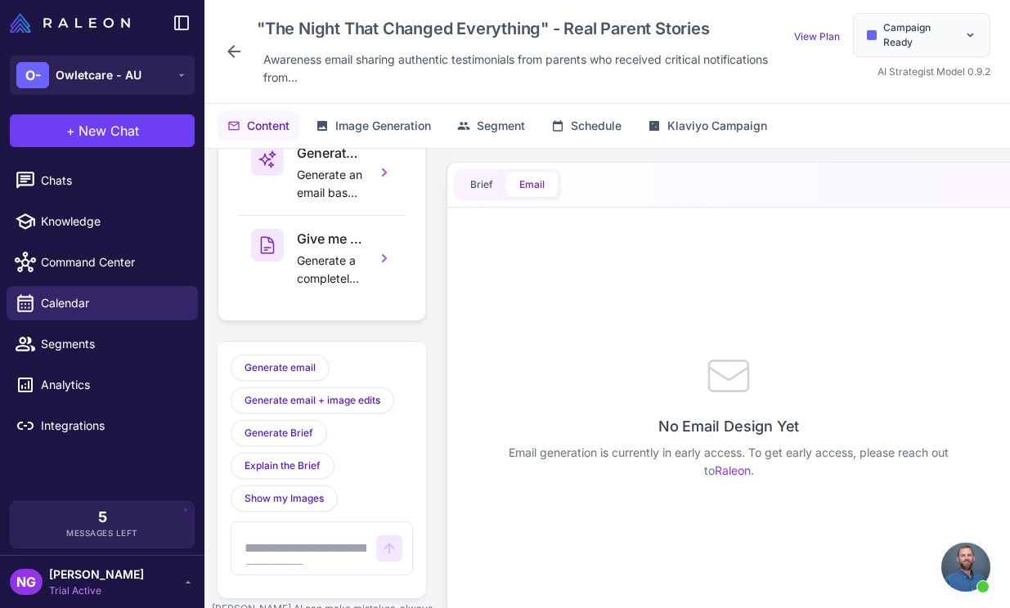
scroll to position [0, 0]
click at [482, 190] on button "Brief" at bounding box center [481, 185] width 49 height 25
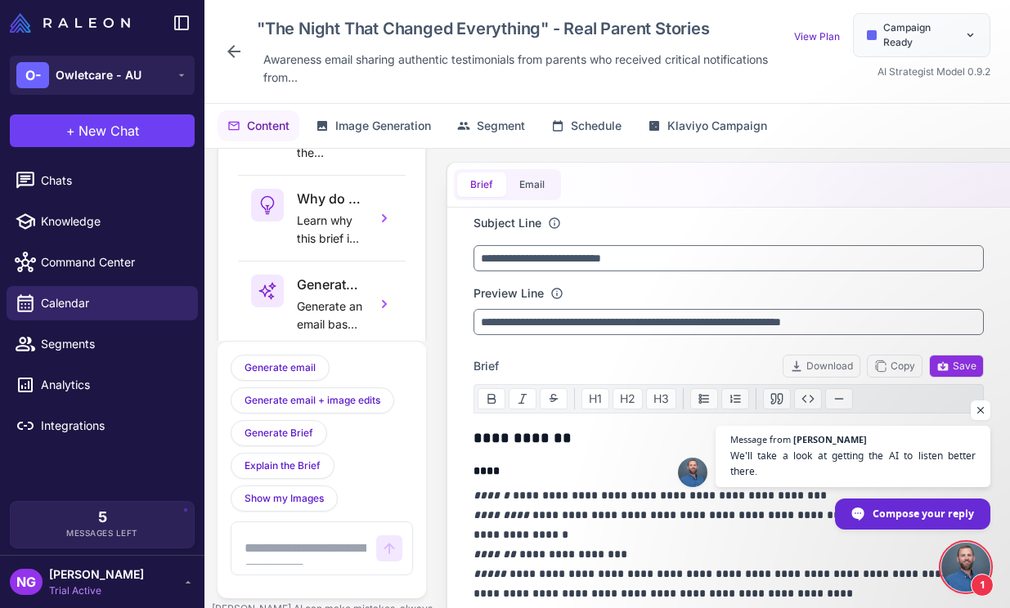
click at [234, 47] on icon at bounding box center [234, 52] width 20 height 20
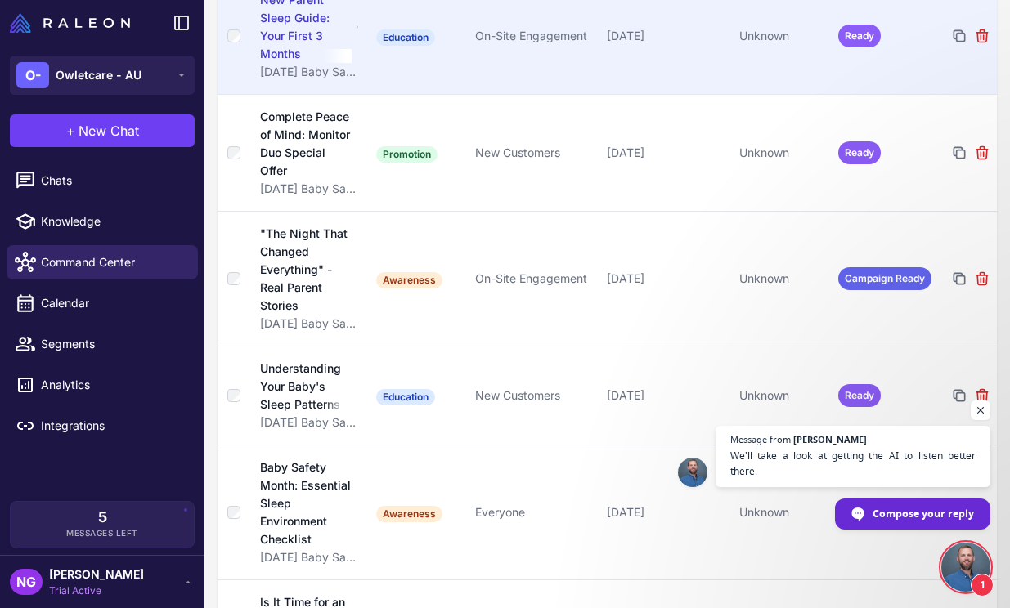
scroll to position [276, 0]
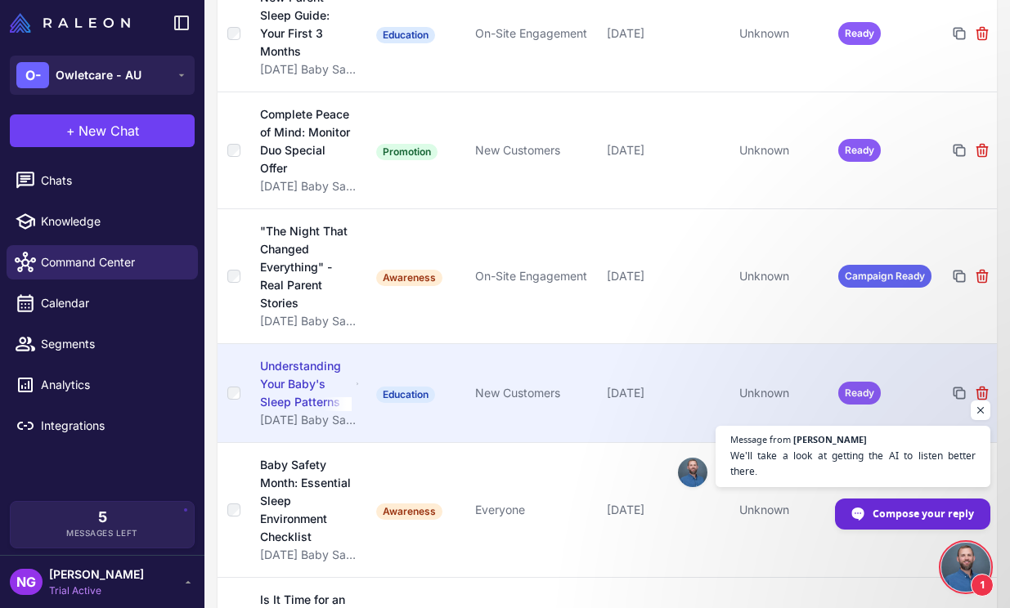
click at [325, 375] on div "Understanding Your Baby's Sleep Patterns" at bounding box center [305, 384] width 91 height 54
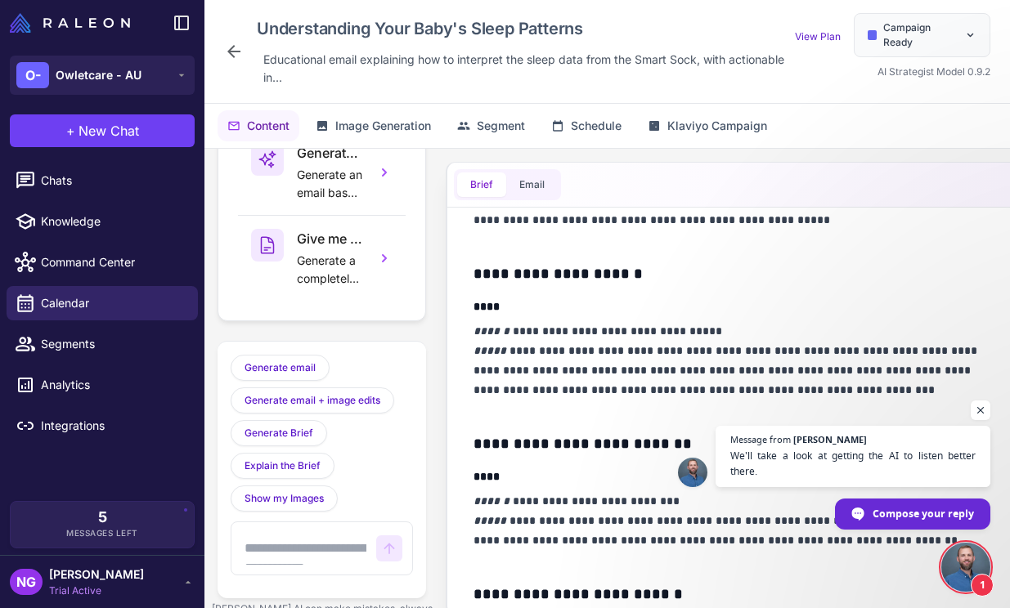
scroll to position [355, 0]
click at [921, 468] on span "We'll take a look at getting the AI to listen better there." at bounding box center [852, 464] width 249 height 32
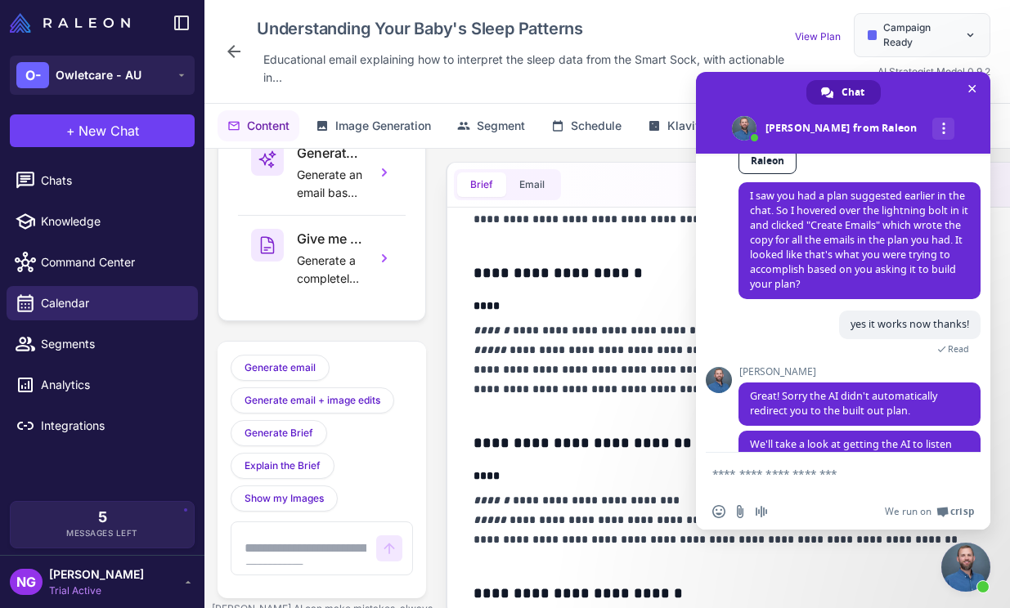
scroll to position [548, 0]
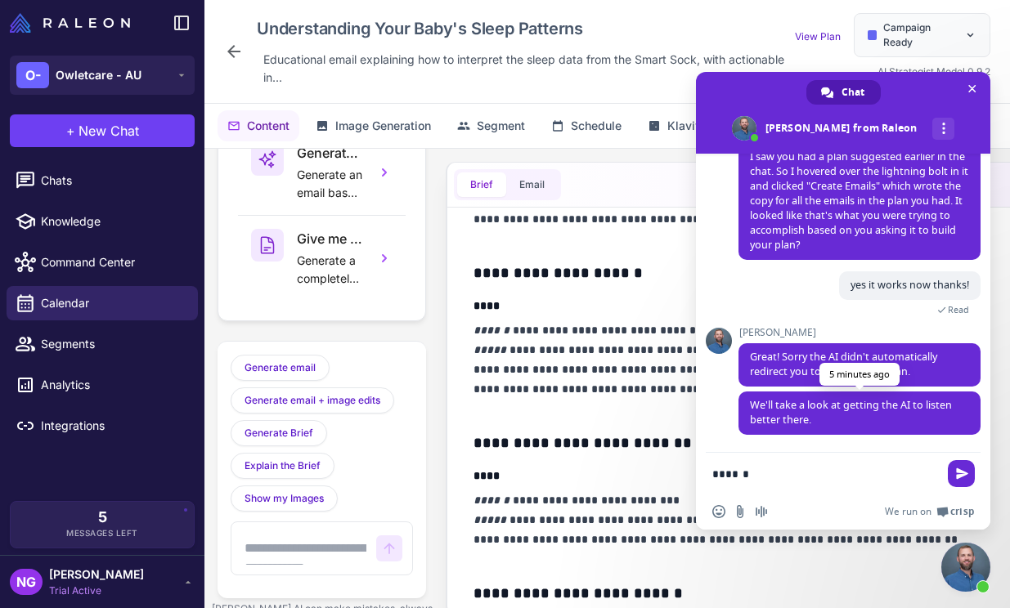
type textarea "*******"
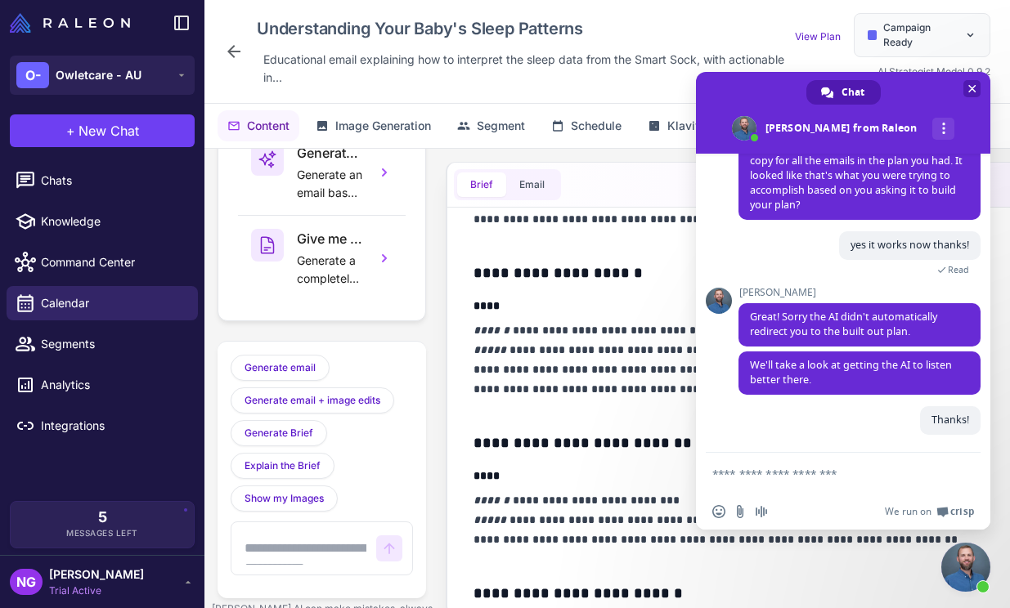
scroll to position [588, 0]
click at [975, 85] on span "Close chat" at bounding box center [972, 88] width 8 height 11
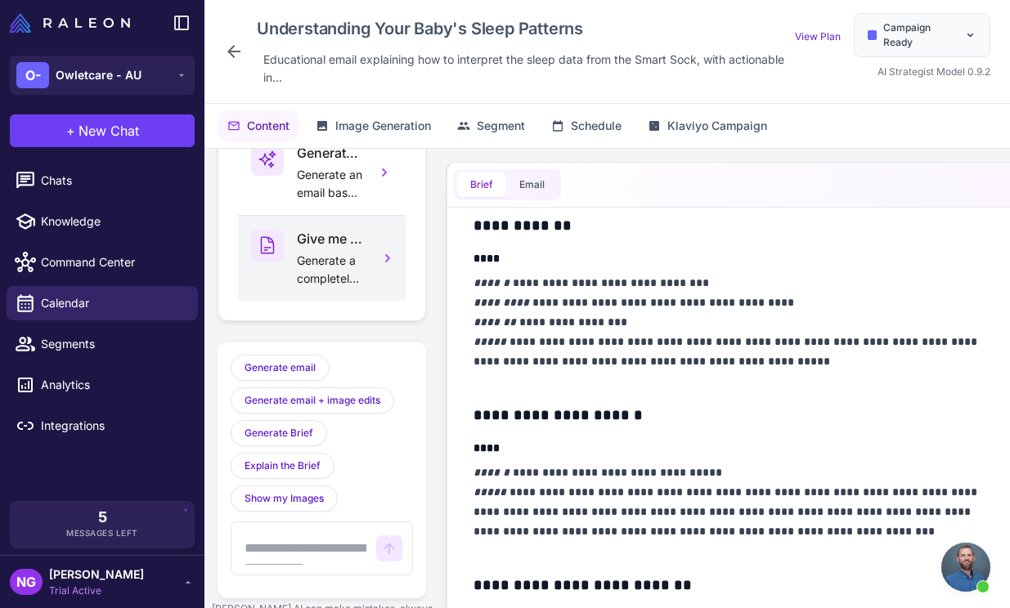
scroll to position [0, 0]
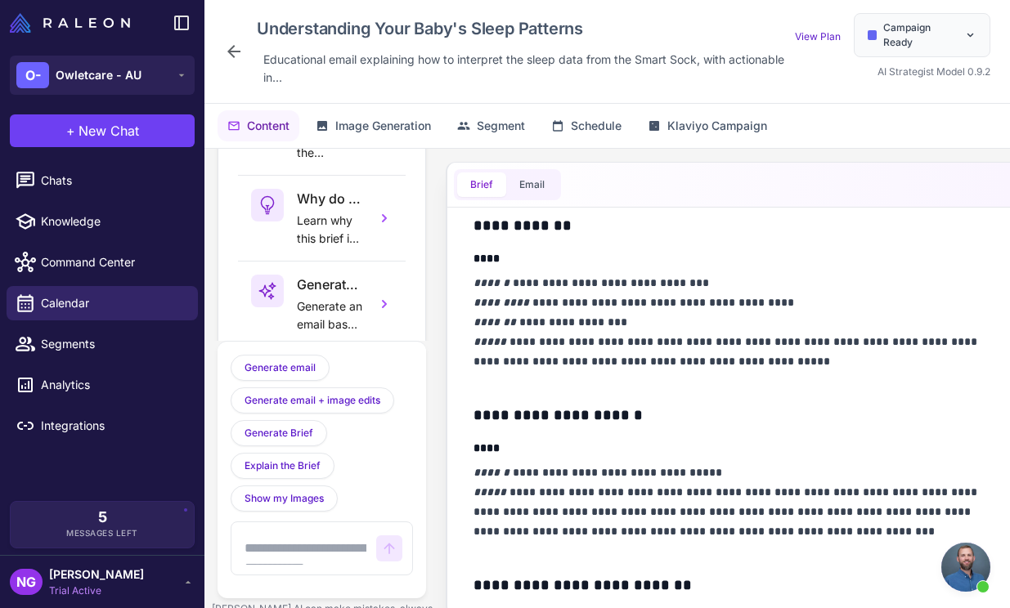
click at [273, 125] on span "Content" at bounding box center [268, 126] width 43 height 18
click at [238, 59] on icon at bounding box center [234, 52] width 20 height 20
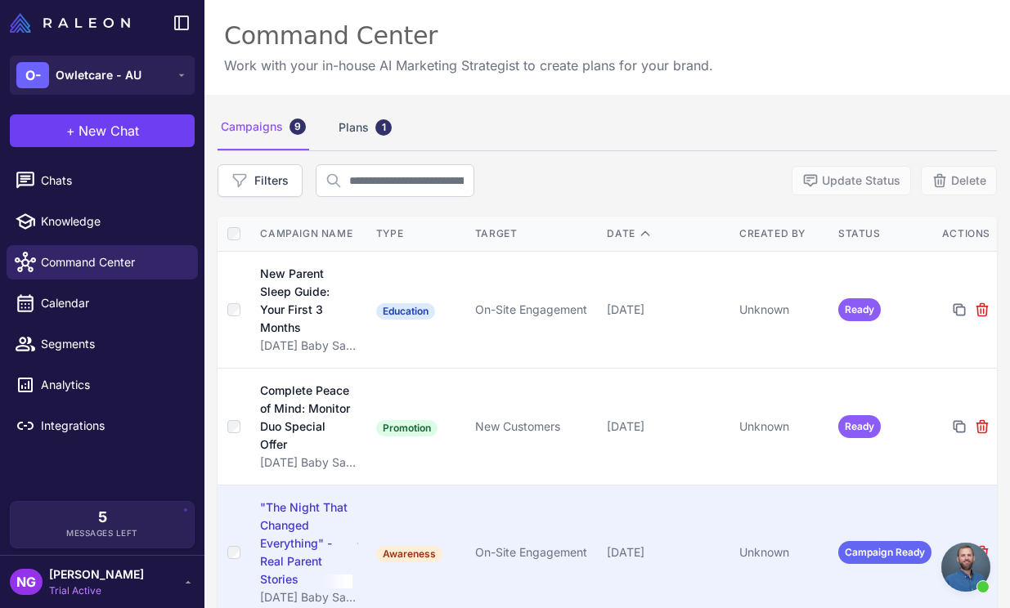
click at [312, 507] on div ""The Night That Changed Everything" - Real Parent Stories" at bounding box center [306, 544] width 92 height 90
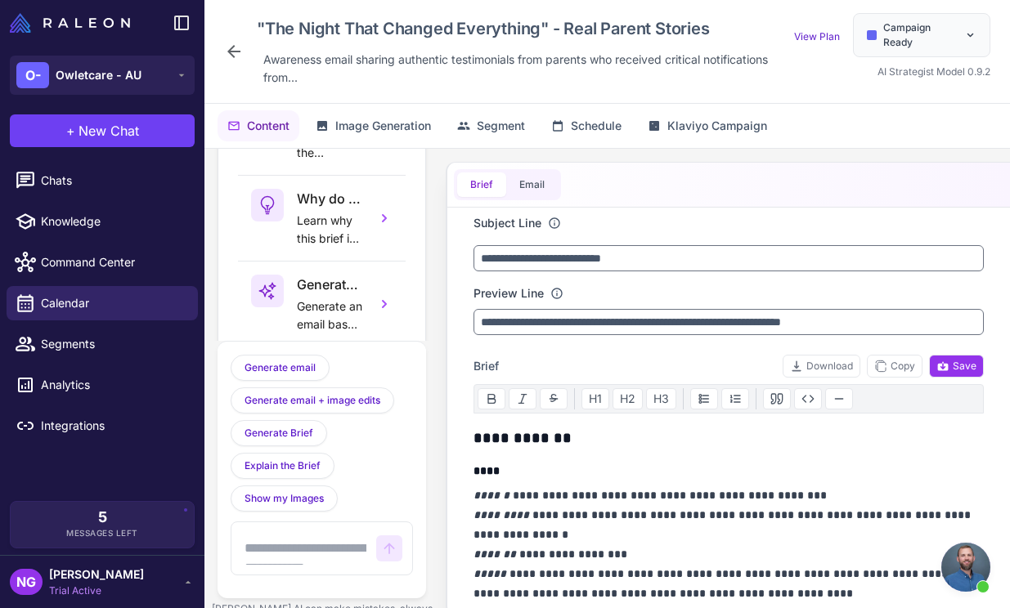
scroll to position [132, 0]
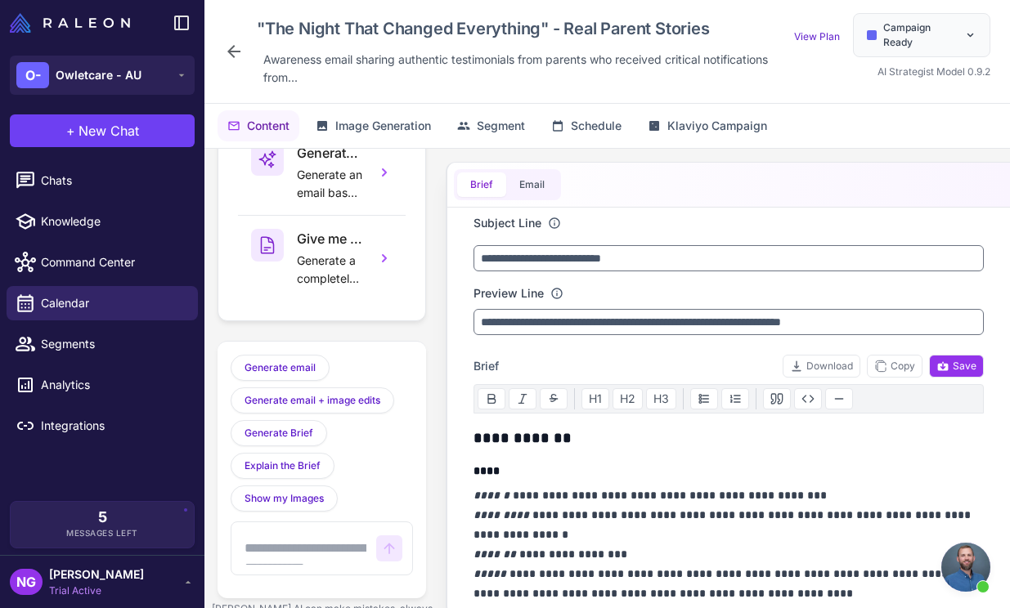
click at [303, 545] on textarea at bounding box center [303, 548] width 125 height 33
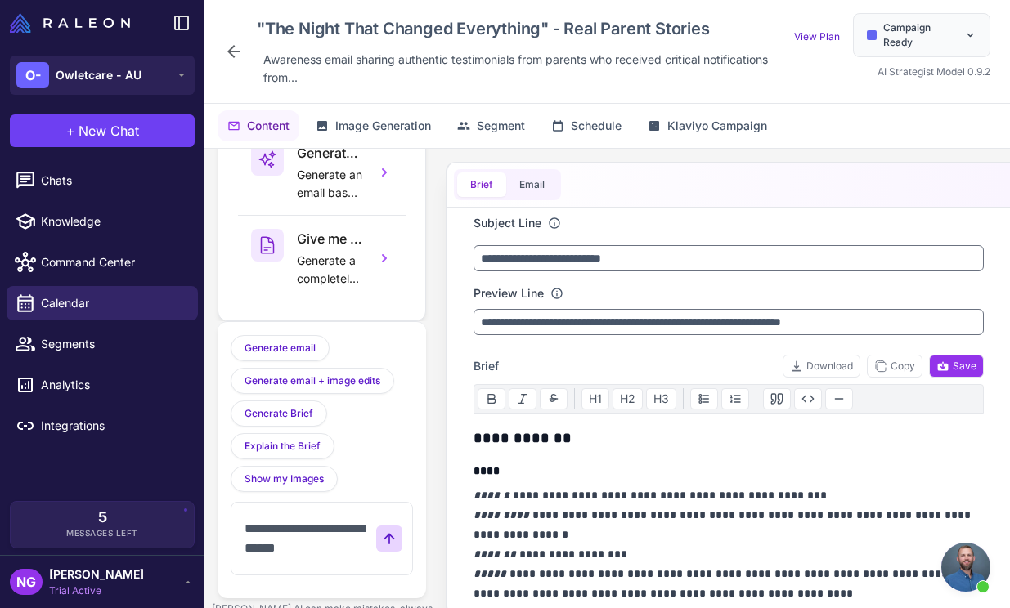
paste textarea "**********"
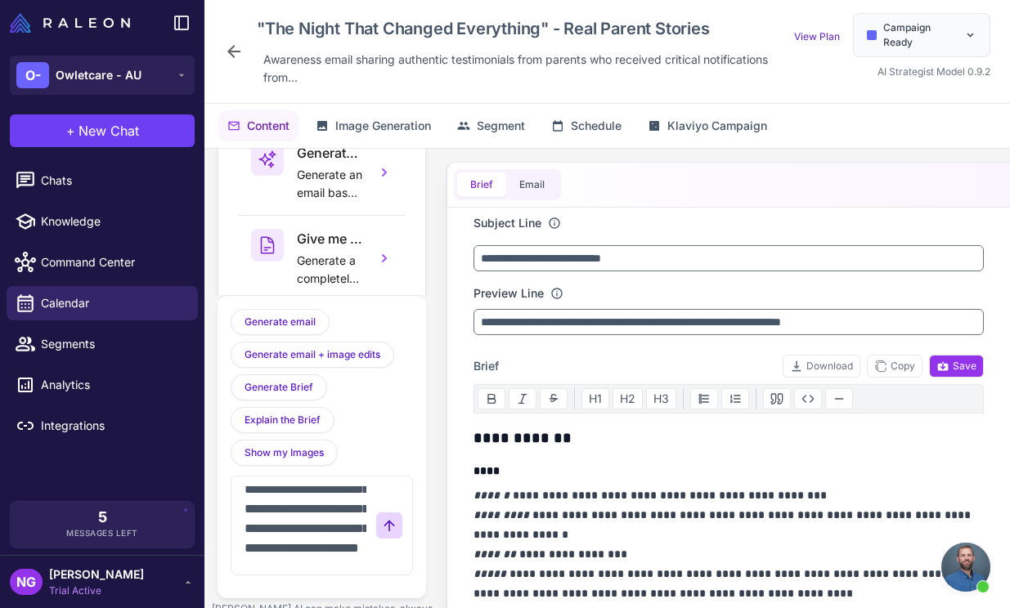
scroll to position [141, 0]
type textarea "**********"
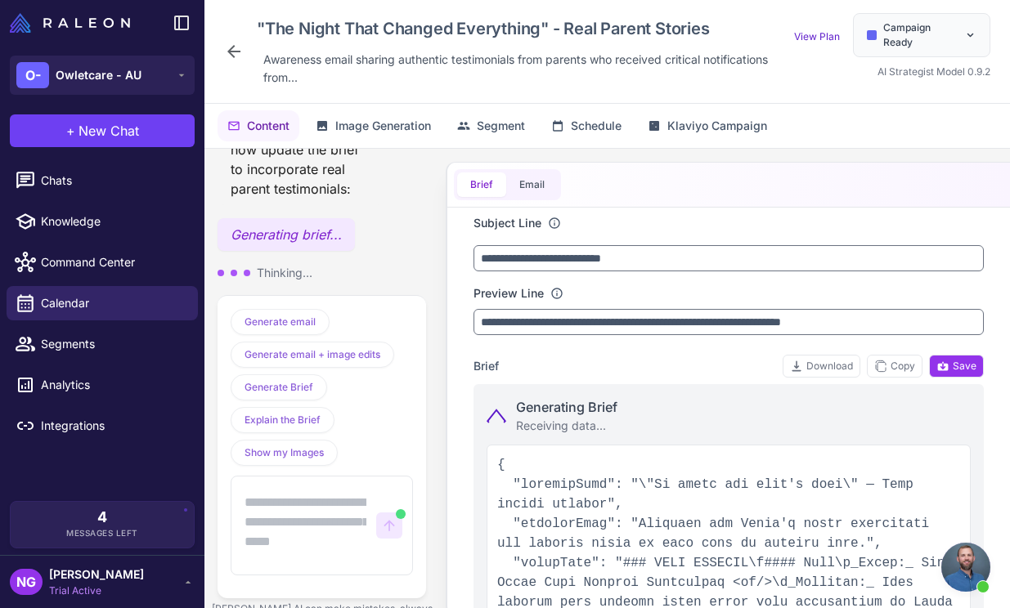
scroll to position [30, 0]
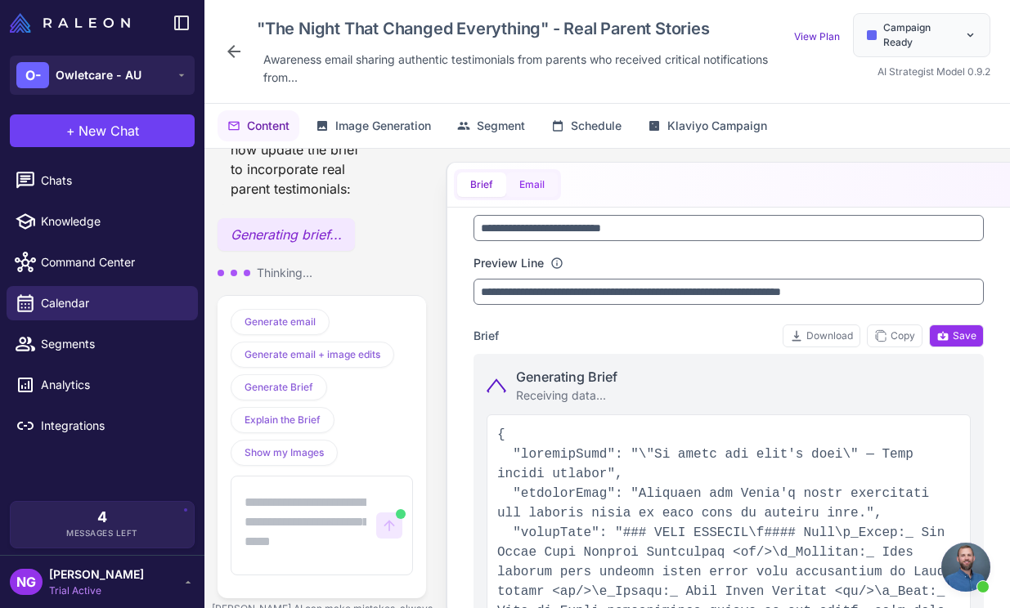
click at [536, 182] on button "Email" at bounding box center [532, 185] width 52 height 25
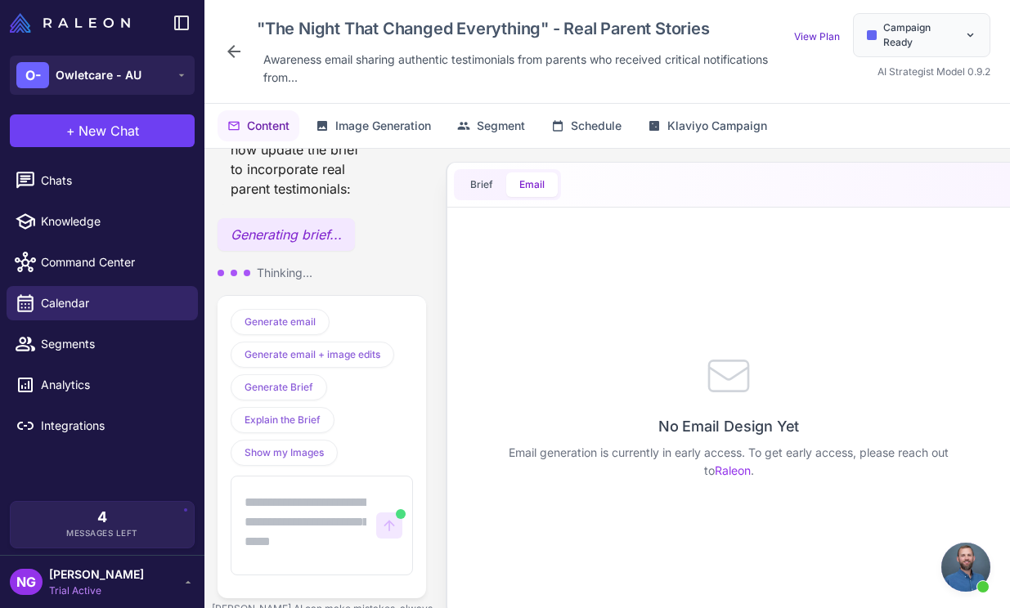
scroll to position [0, 0]
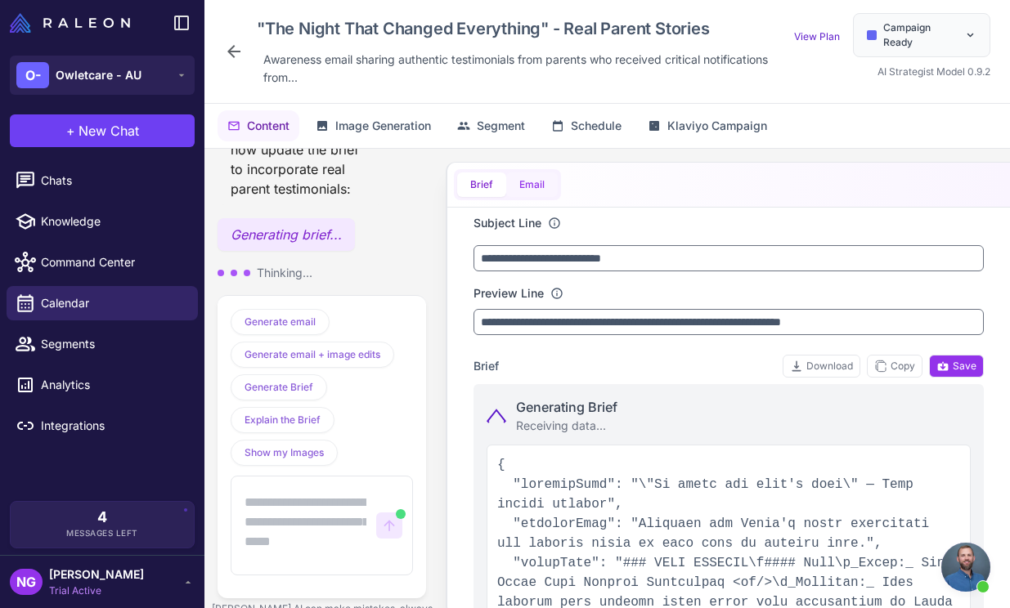
click at [536, 182] on button "Email" at bounding box center [532, 185] width 52 height 25
click at [479, 188] on button "Brief" at bounding box center [481, 185] width 49 height 25
type input "**********"
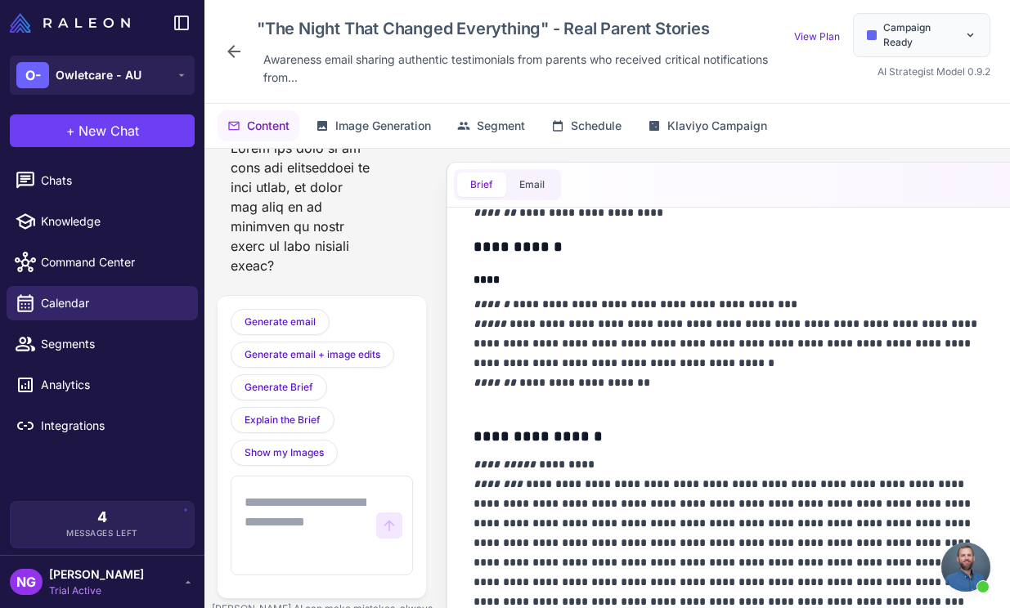
scroll to position [1240, 0]
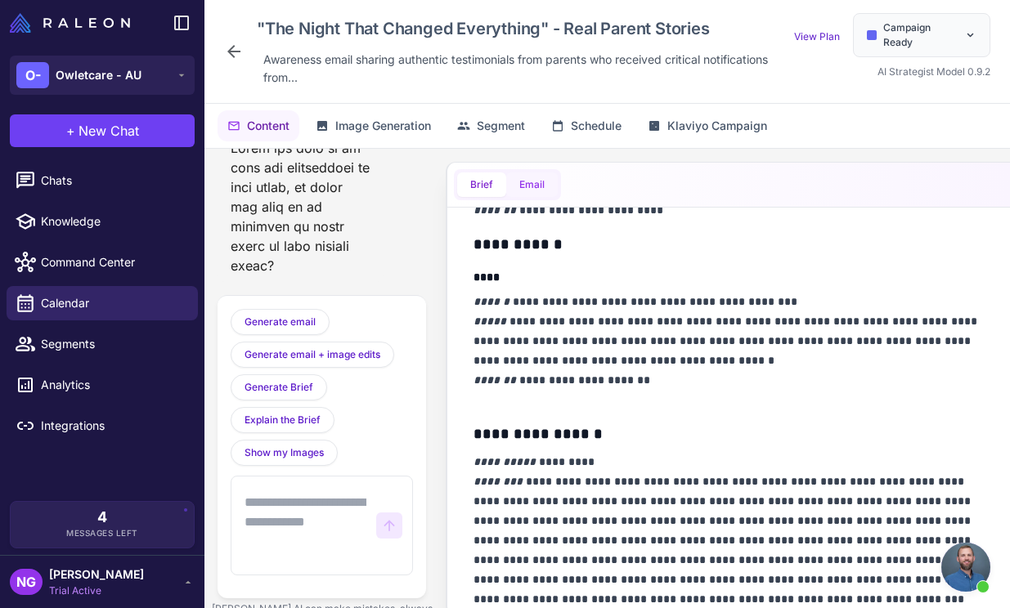
click at [527, 187] on button "Email" at bounding box center [532, 185] width 52 height 25
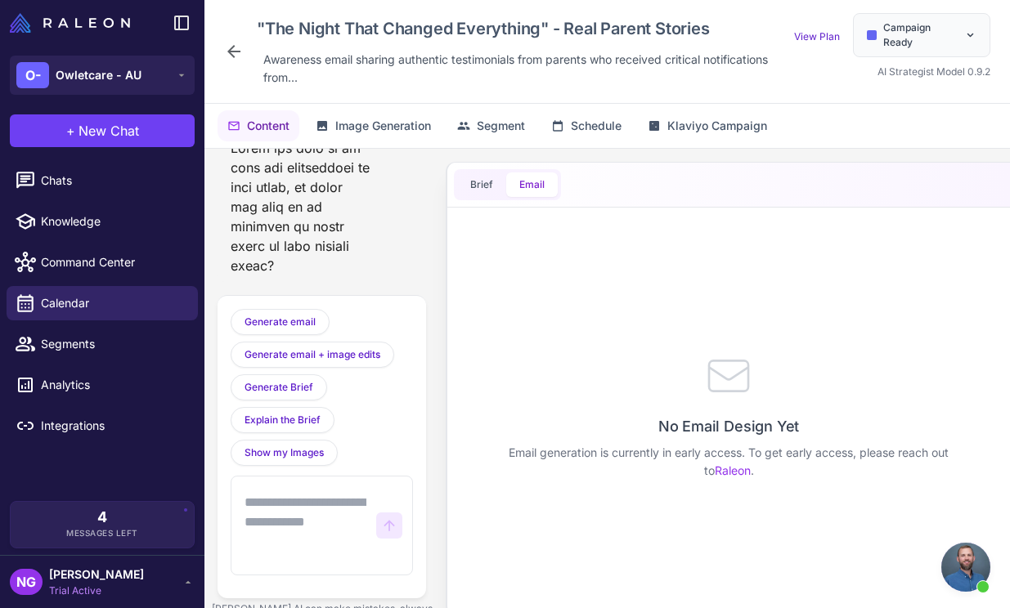
scroll to position [0, 0]
click at [482, 188] on button "Brief" at bounding box center [481, 185] width 49 height 25
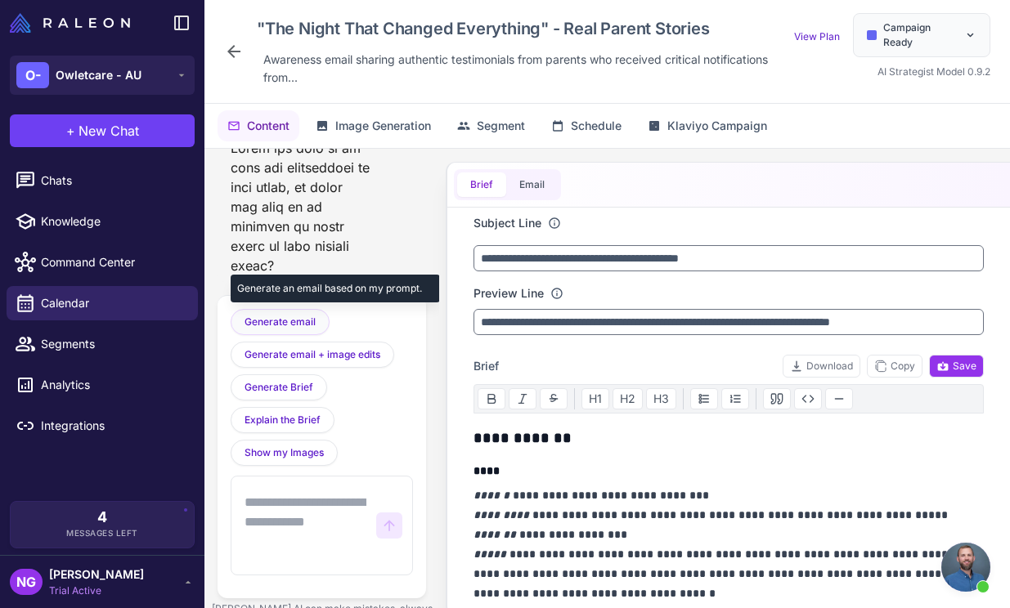
click at [298, 316] on span "Generate email" at bounding box center [279, 322] width 71 height 15
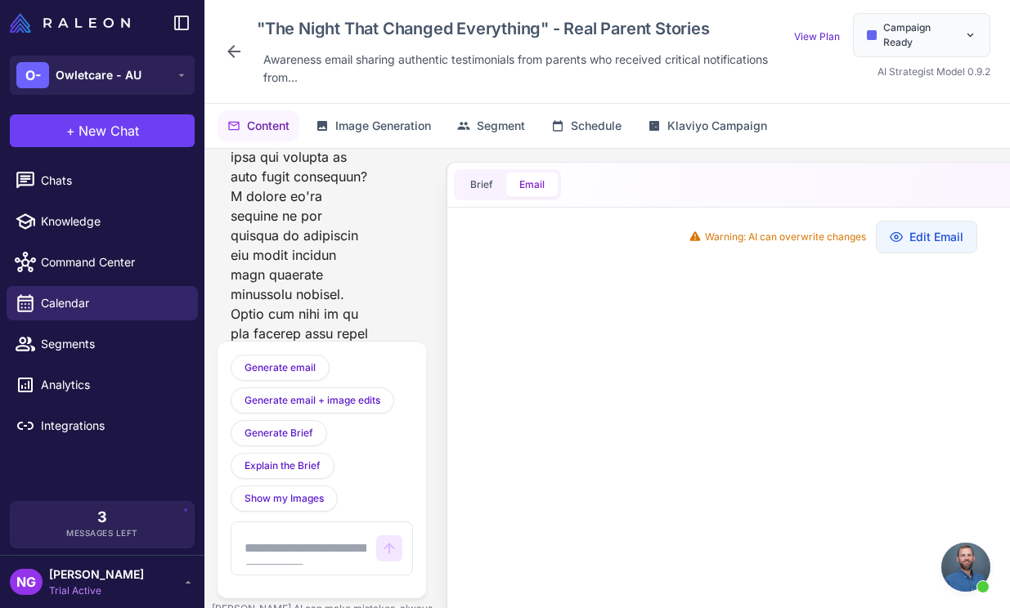
scroll to position [7192, 0]
click at [478, 191] on button "Brief" at bounding box center [481, 185] width 49 height 25
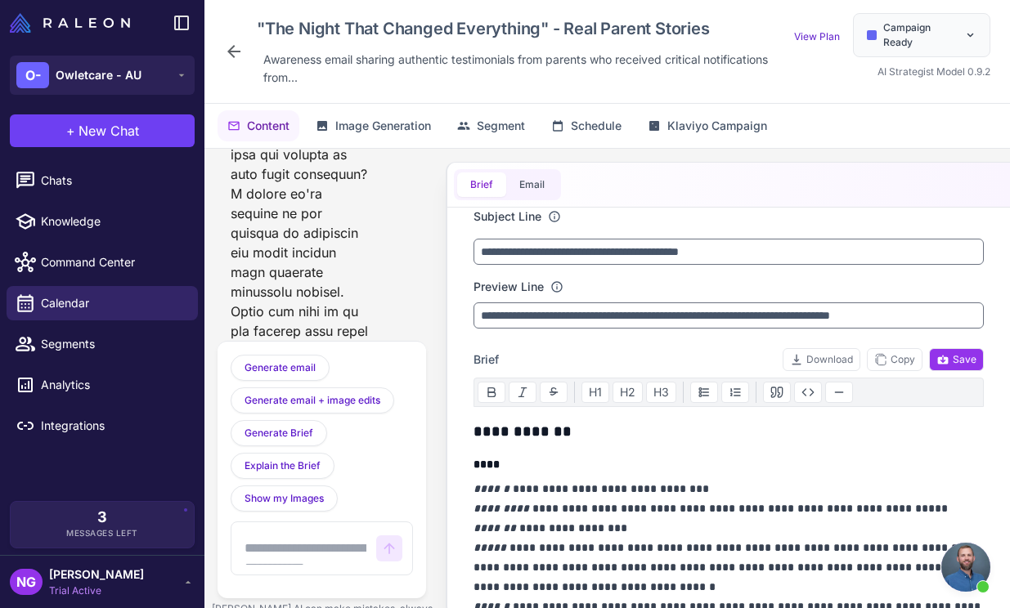
scroll to position [0, 0]
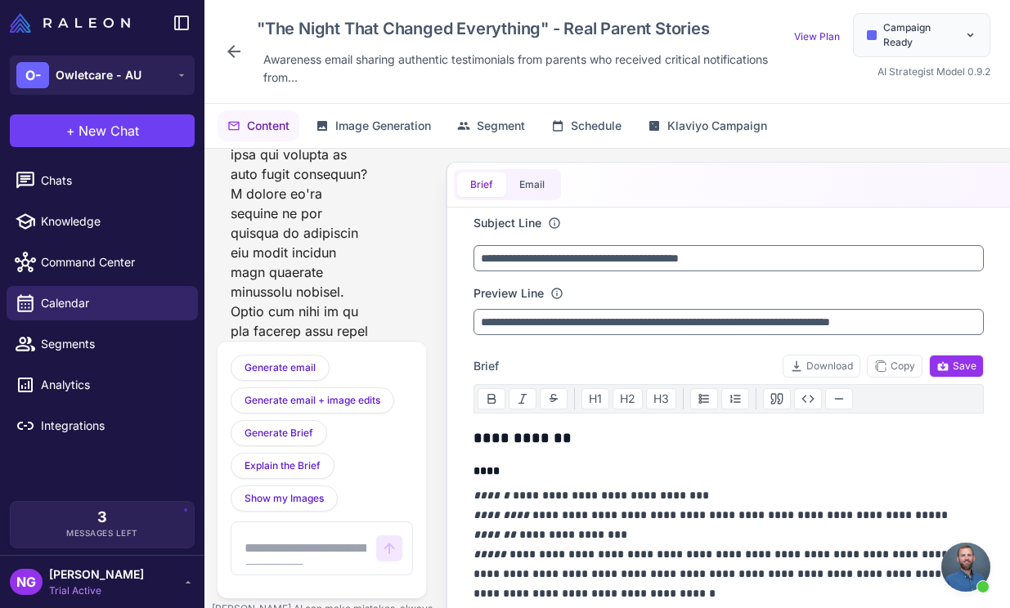
click at [231, 58] on icon at bounding box center [234, 52] width 20 height 20
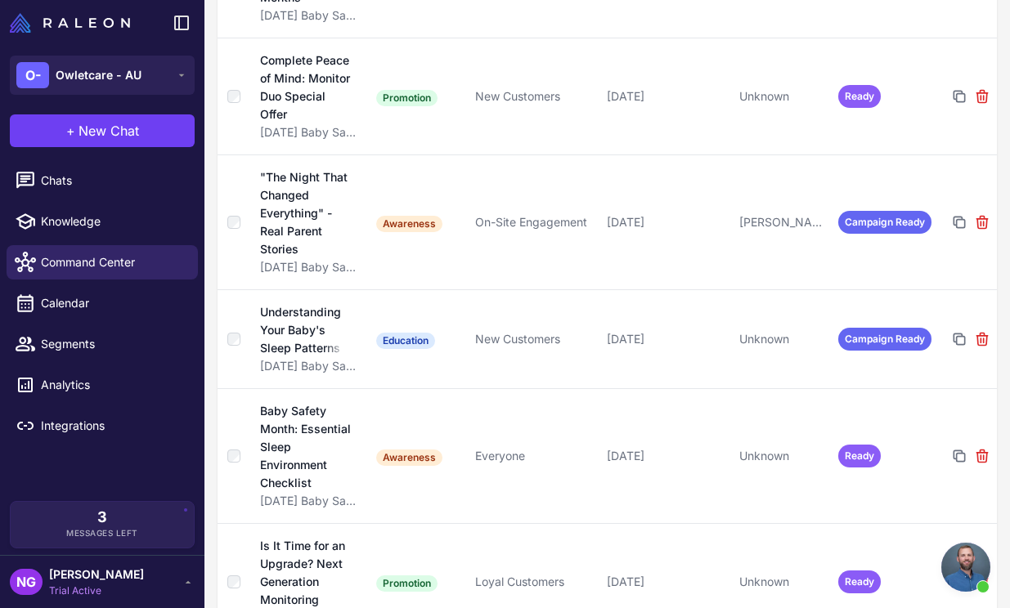
scroll to position [333, 0]
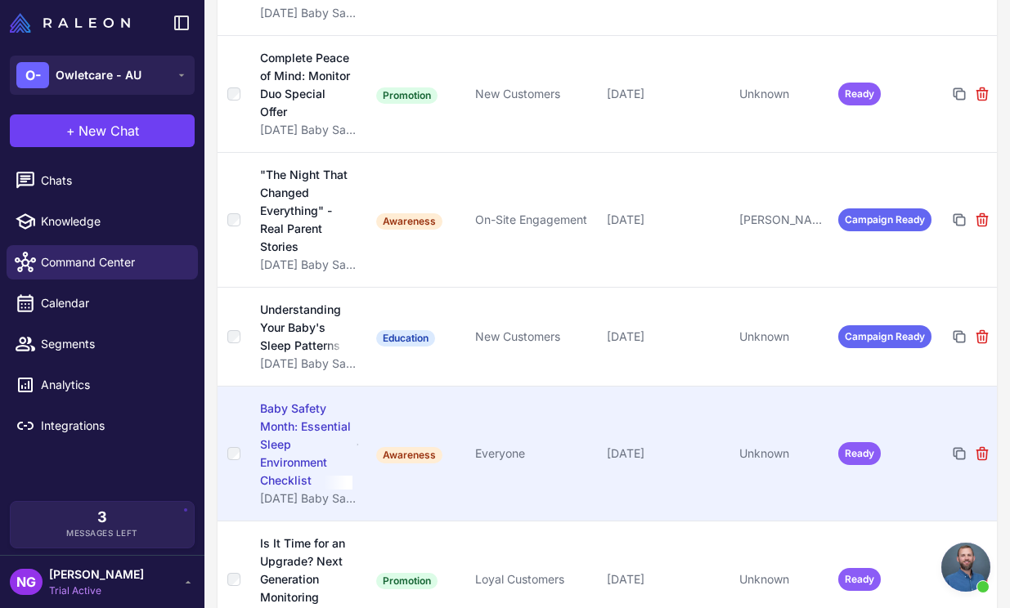
click at [313, 457] on div "Baby Safety Month: Essential Sleep Environment Checklist" at bounding box center [306, 445] width 92 height 90
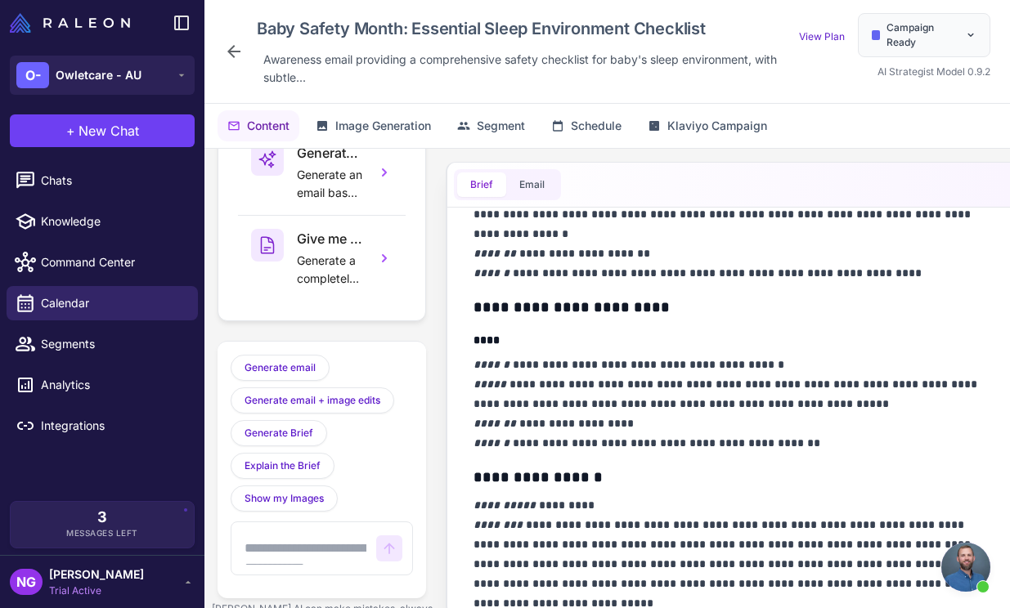
scroll to position [704, 0]
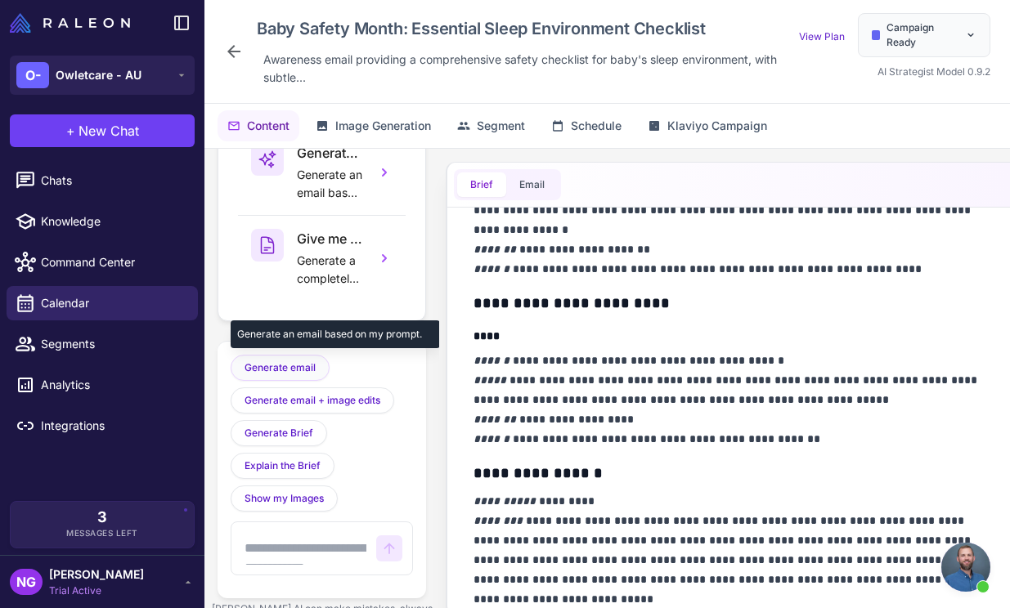
click at [296, 361] on span "Generate email" at bounding box center [279, 368] width 71 height 15
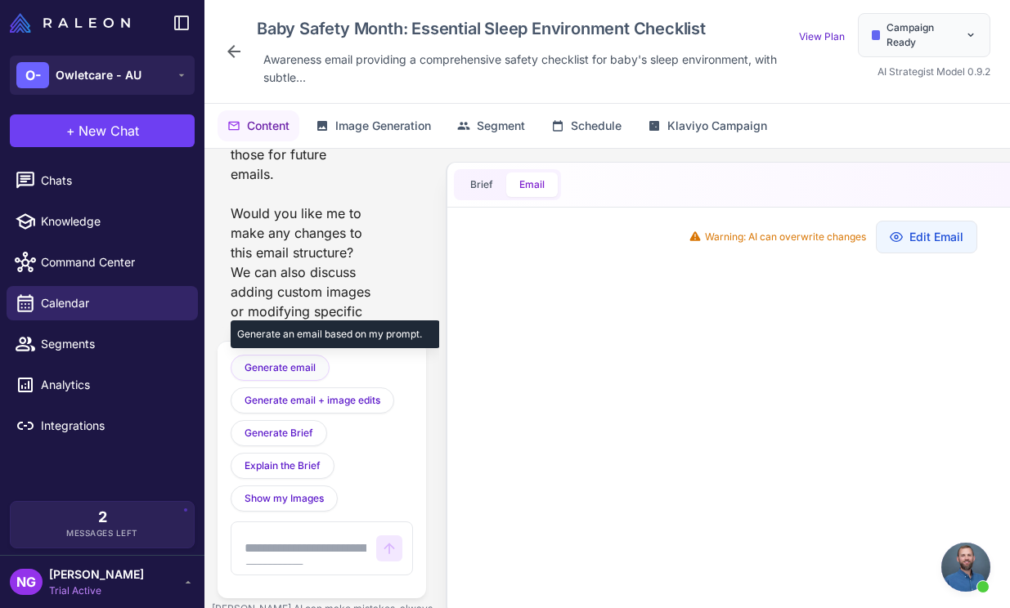
scroll to position [3054, 0]
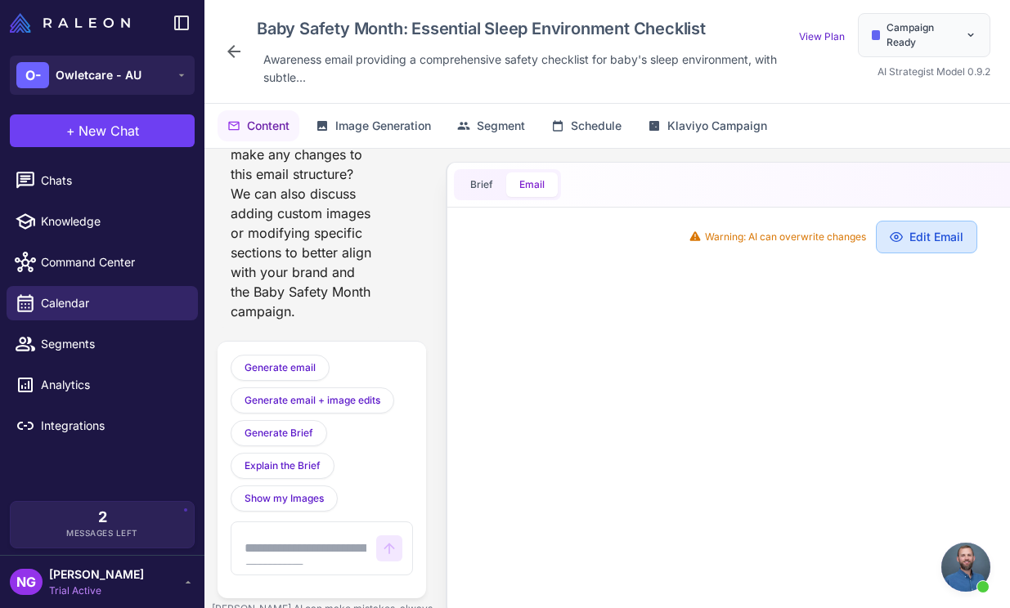
click at [938, 246] on button "Edit Email" at bounding box center [926, 237] width 101 height 33
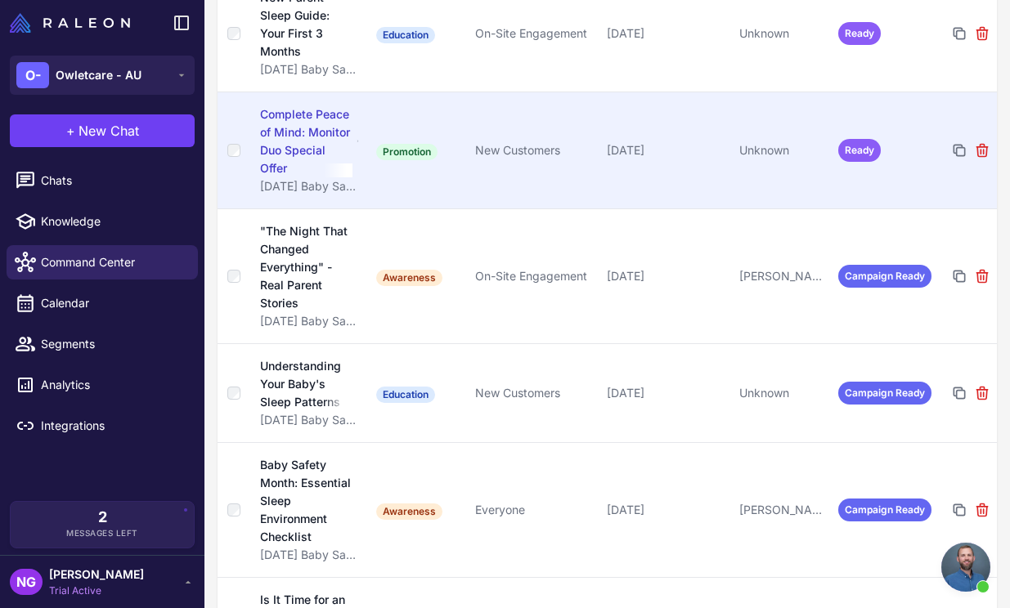
scroll to position [284, 0]
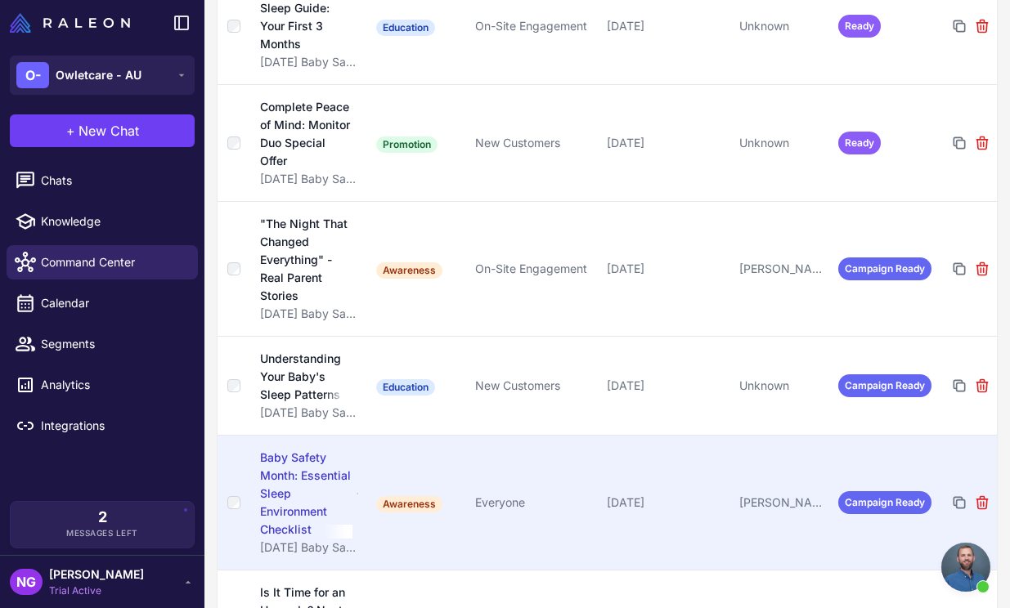
click at [303, 474] on div "Baby Safety Month: Essential Sleep Environment Checklist" at bounding box center [306, 494] width 92 height 90
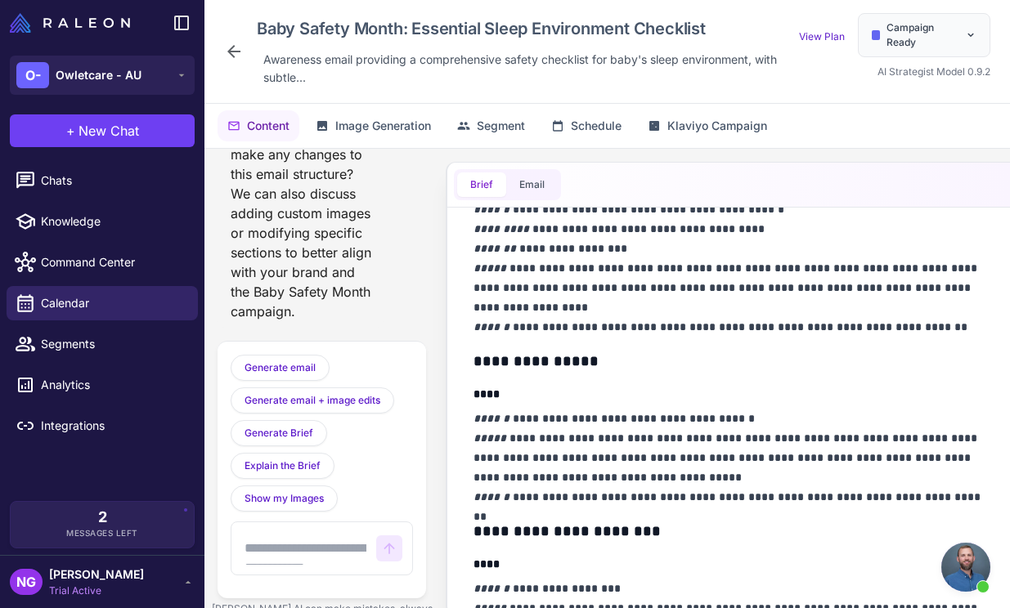
scroll to position [289, 0]
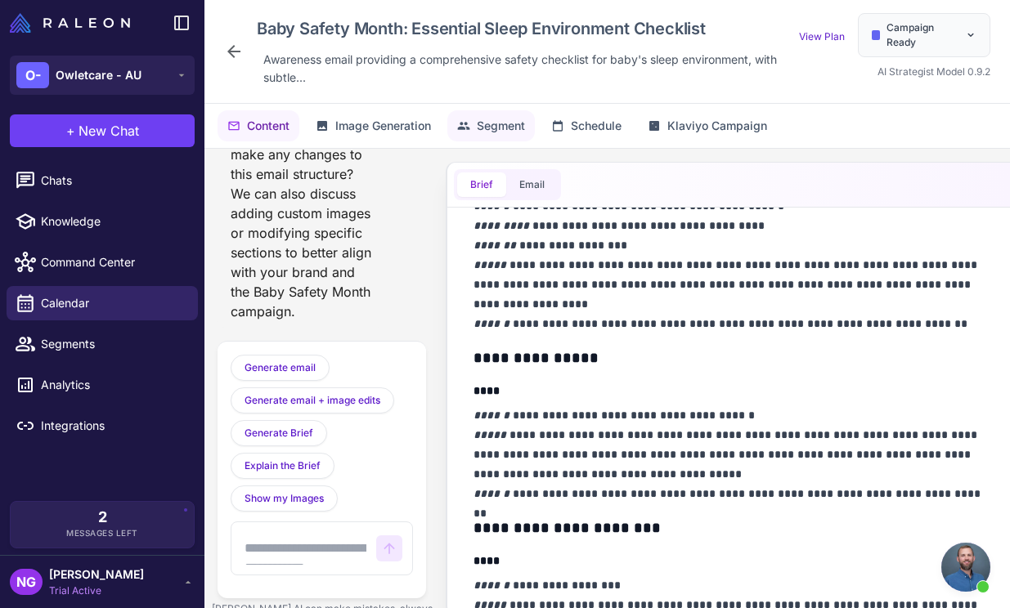
click at [491, 128] on span "Segment" at bounding box center [501, 126] width 48 height 18
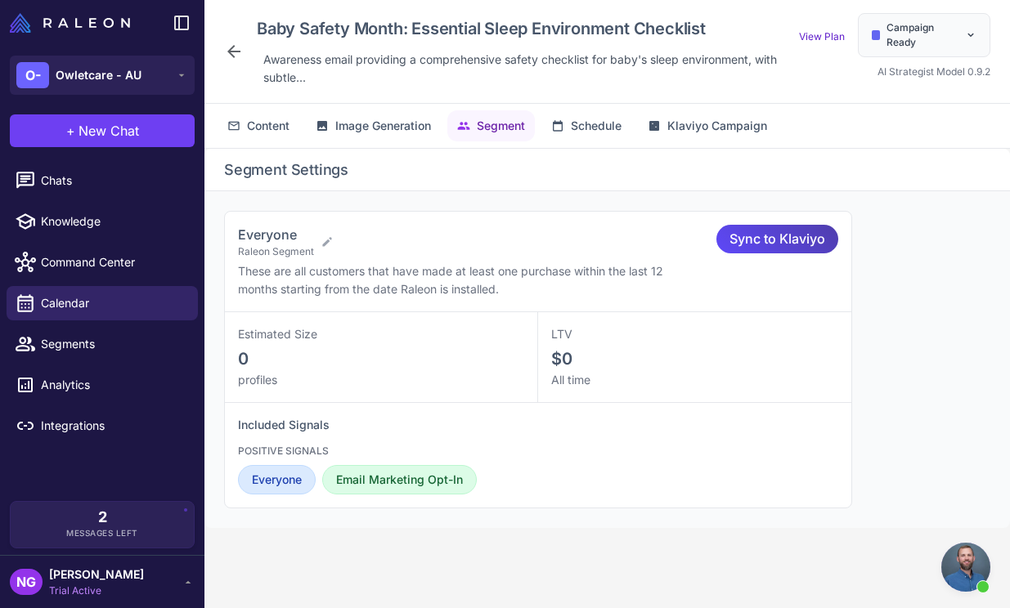
click at [239, 54] on icon at bounding box center [234, 52] width 20 height 20
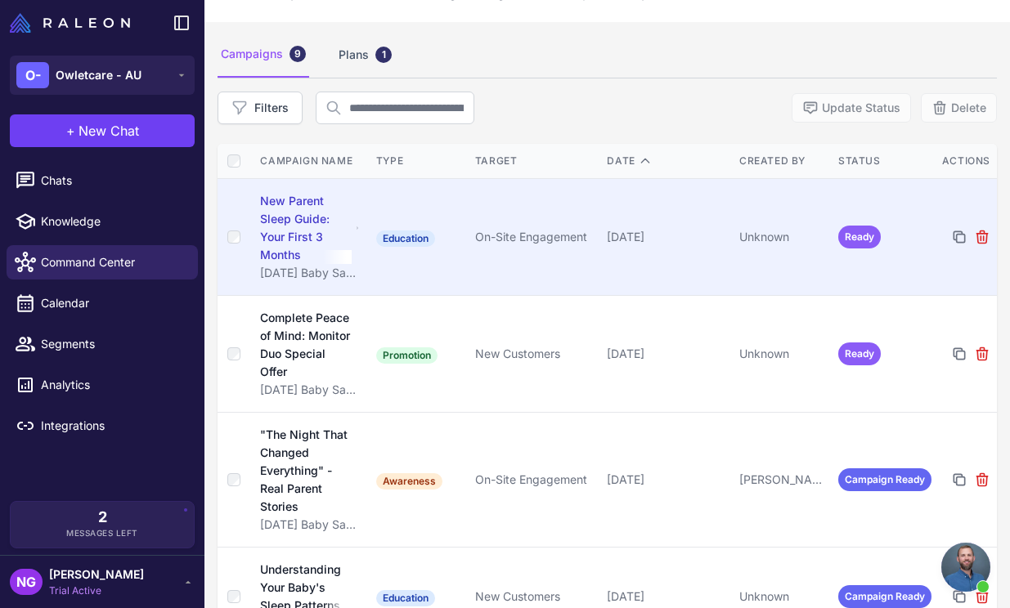
scroll to position [101, 0]
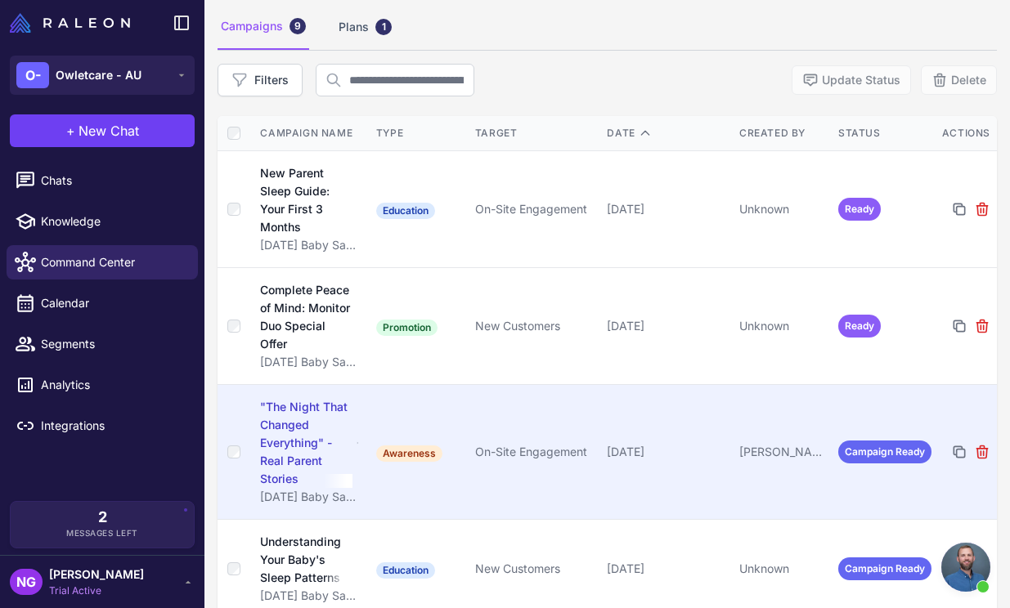
click at [294, 413] on div ""The Night That Changed Everything" - Real Parent Stories" at bounding box center [306, 443] width 92 height 90
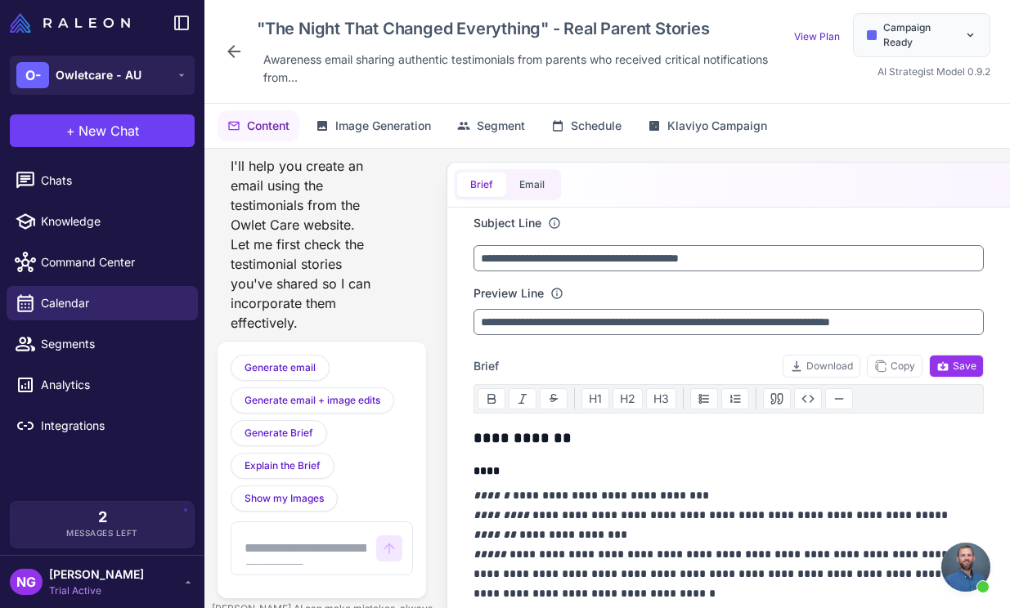
scroll to position [7232, 0]
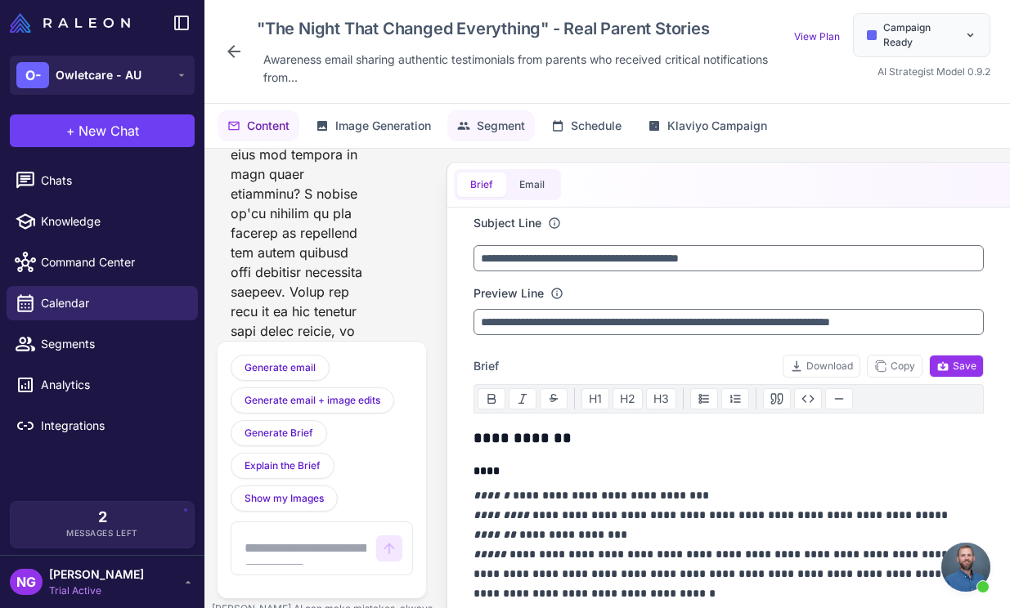
click at [504, 123] on span "Segment" at bounding box center [501, 126] width 48 height 18
